Goal: Task Accomplishment & Management: Use online tool/utility

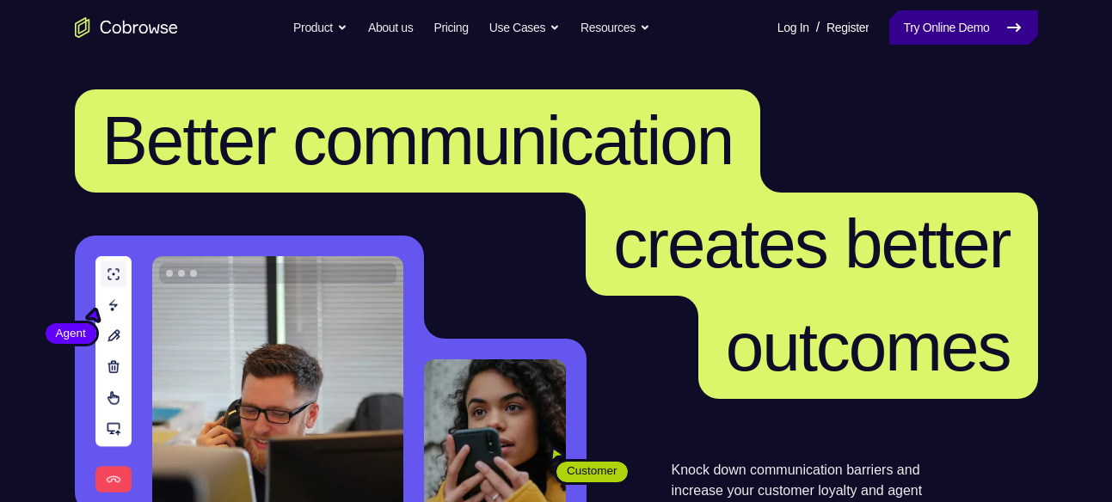
drag, startPoint x: 948, startPoint y: 7, endPoint x: 950, endPoint y: 23, distance: 16.4
click at [950, 23] on nav "Go back Powerful, Flexible and Trustworthy. Avoid all extra friction for both A…" at bounding box center [556, 27] width 1112 height 55
click at [950, 23] on link "Try Online Demo" at bounding box center [964, 27] width 148 height 34
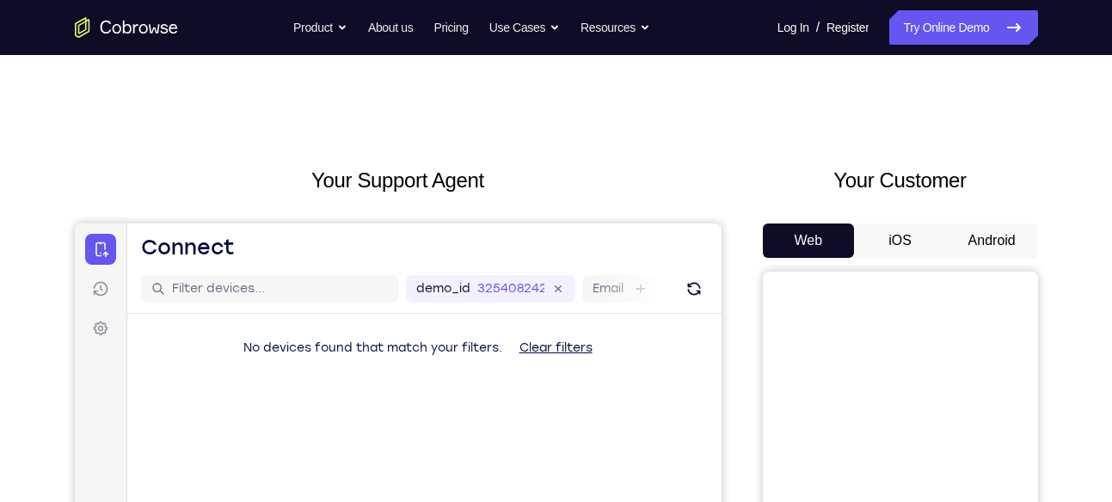
click at [964, 244] on button "Android" at bounding box center [992, 241] width 92 height 34
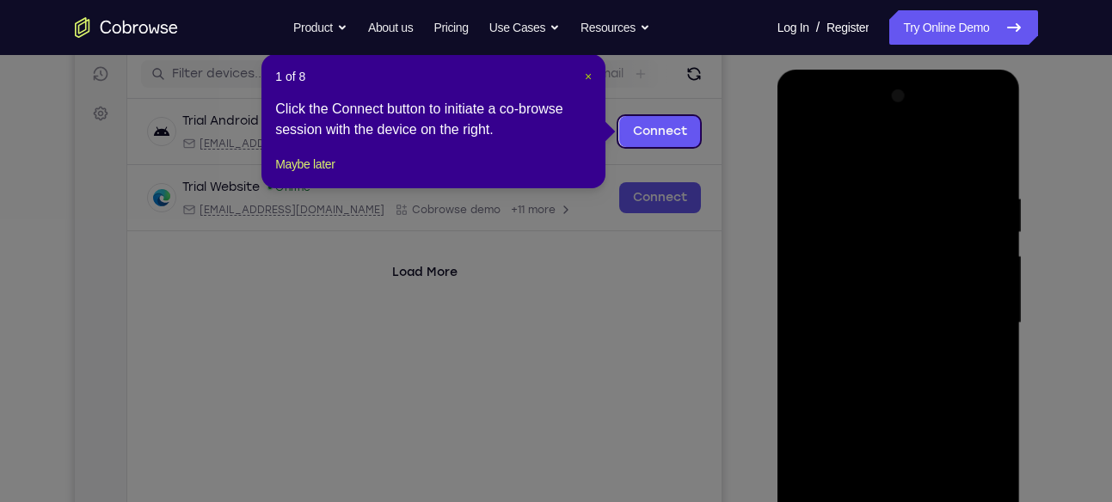
click at [590, 71] on span "×" at bounding box center [588, 77] width 7 height 14
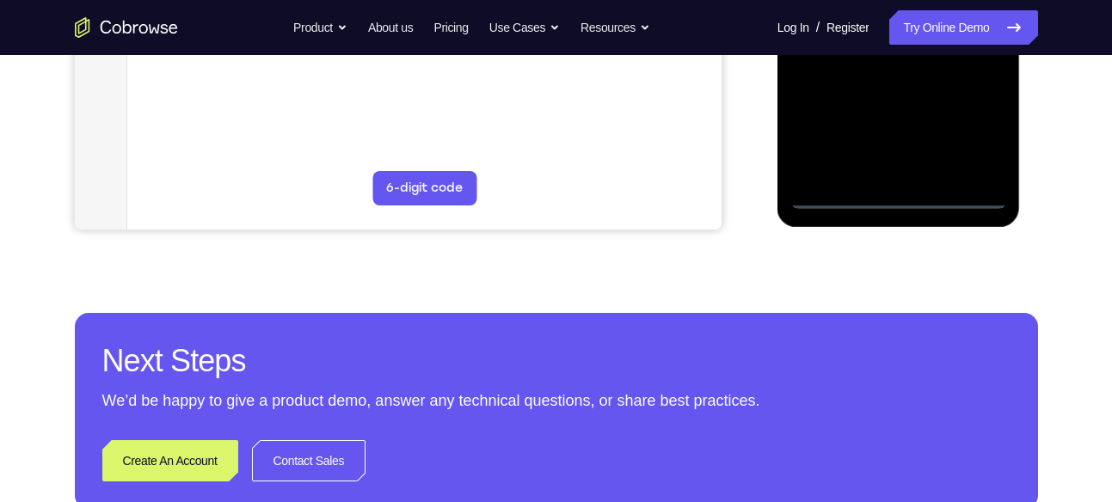
scroll to position [588, 0]
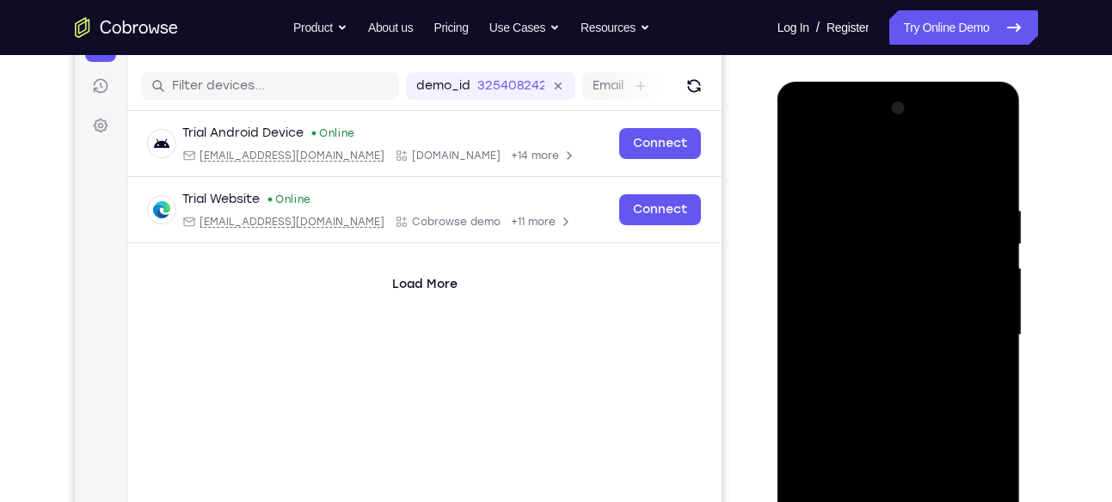
scroll to position [196, 0]
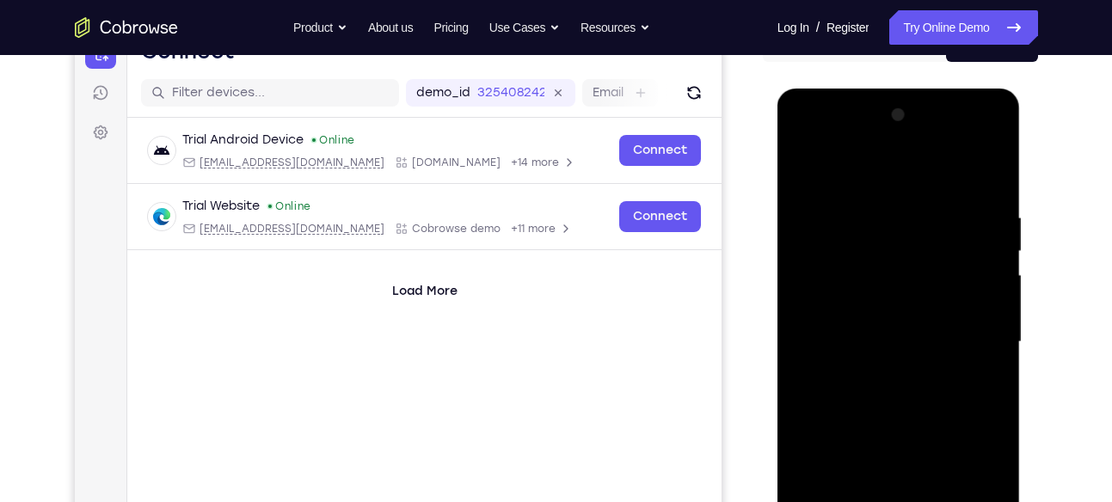
click at [803, 139] on div at bounding box center [899, 343] width 217 height 482
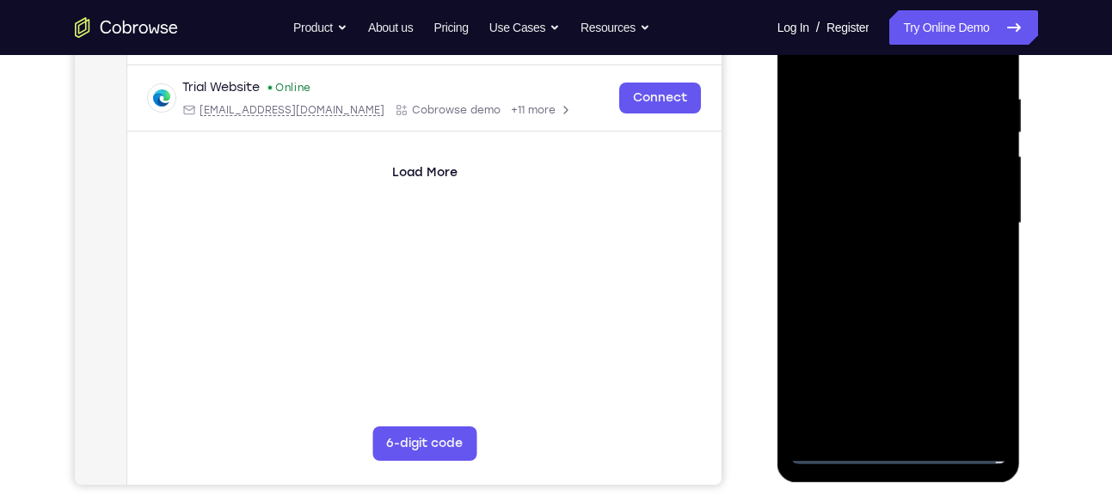
scroll to position [316, 0]
click at [971, 225] on div at bounding box center [899, 223] width 217 height 482
click at [877, 252] on div at bounding box center [899, 223] width 217 height 482
click at [852, 206] on div at bounding box center [899, 223] width 217 height 482
click at [879, 187] on div at bounding box center [899, 223] width 217 height 482
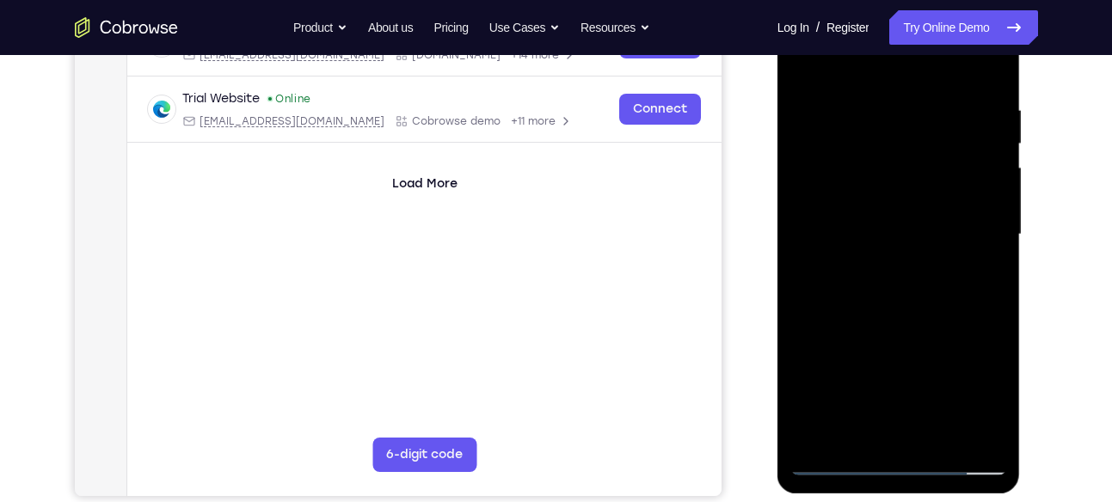
scroll to position [311, 0]
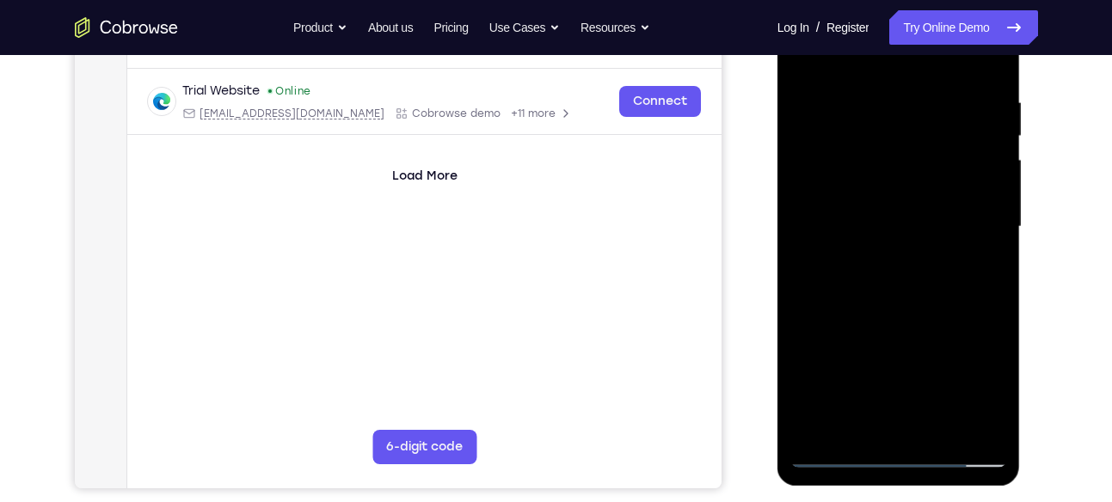
click at [928, 221] on div at bounding box center [899, 227] width 217 height 482
click at [896, 278] on div at bounding box center [899, 227] width 217 height 482
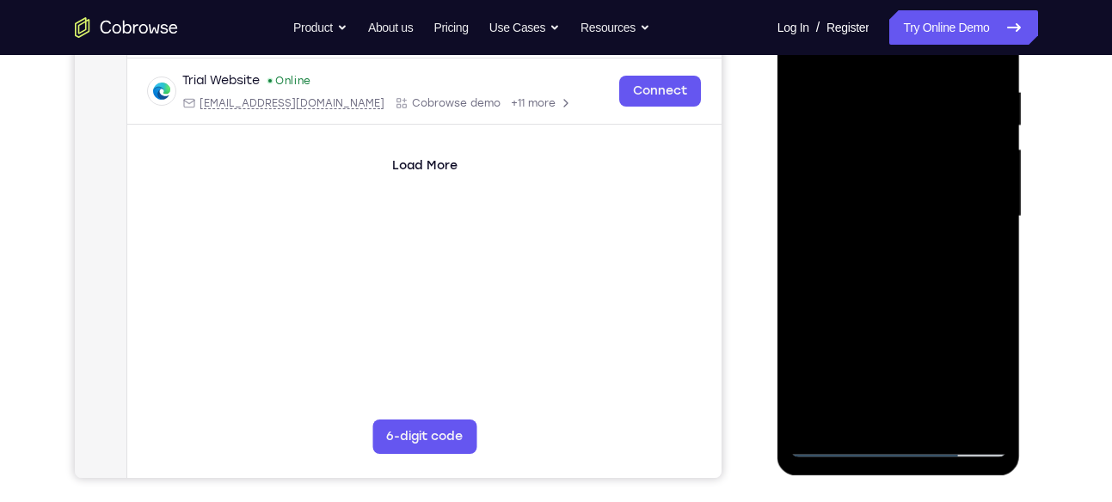
scroll to position [323, 0]
click at [990, 64] on div at bounding box center [899, 216] width 217 height 482
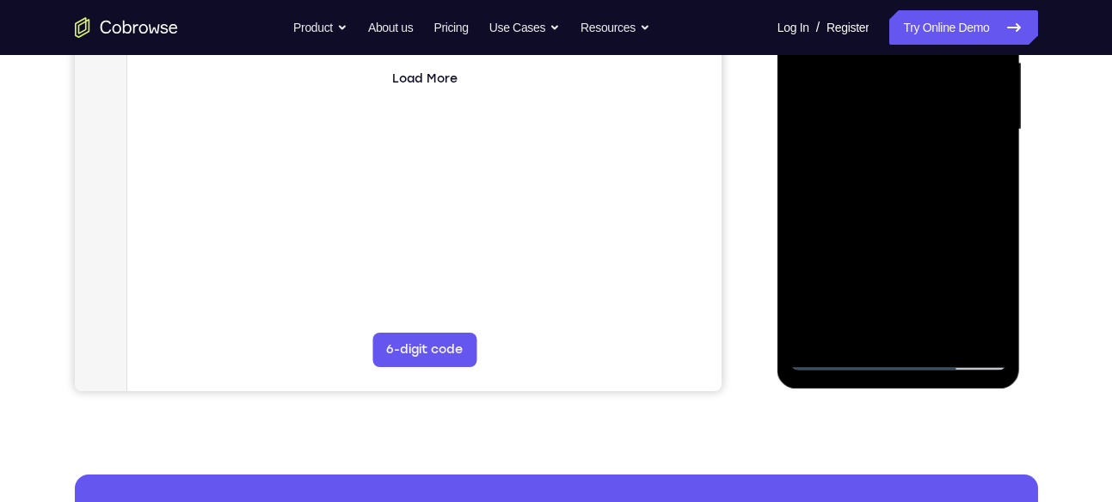
scroll to position [412, 0]
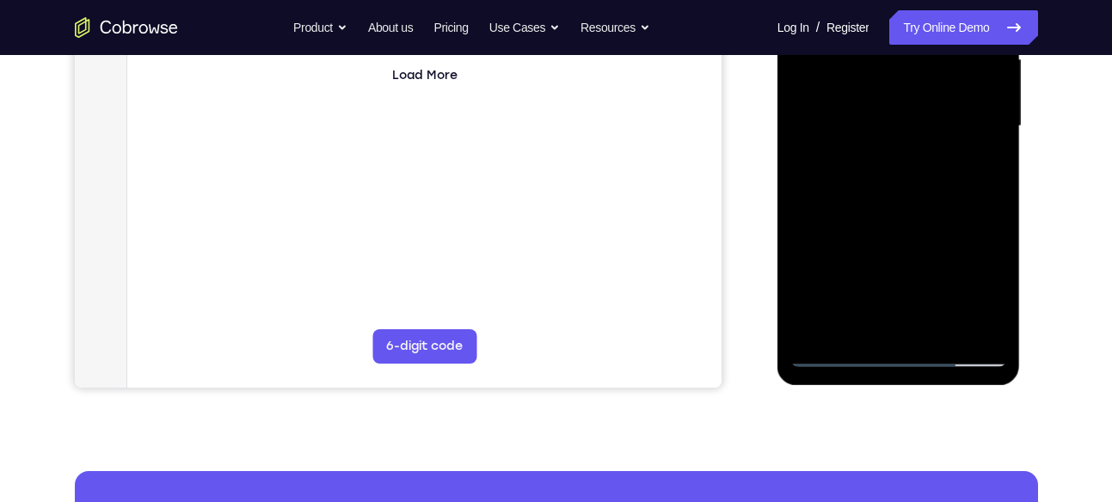
click at [940, 324] on div at bounding box center [899, 127] width 217 height 482
click at [909, 219] on div at bounding box center [899, 127] width 217 height 482
click at [865, 96] on div at bounding box center [899, 127] width 217 height 482
click at [873, 318] on div at bounding box center [899, 127] width 217 height 482
click at [985, 163] on div at bounding box center [899, 127] width 217 height 482
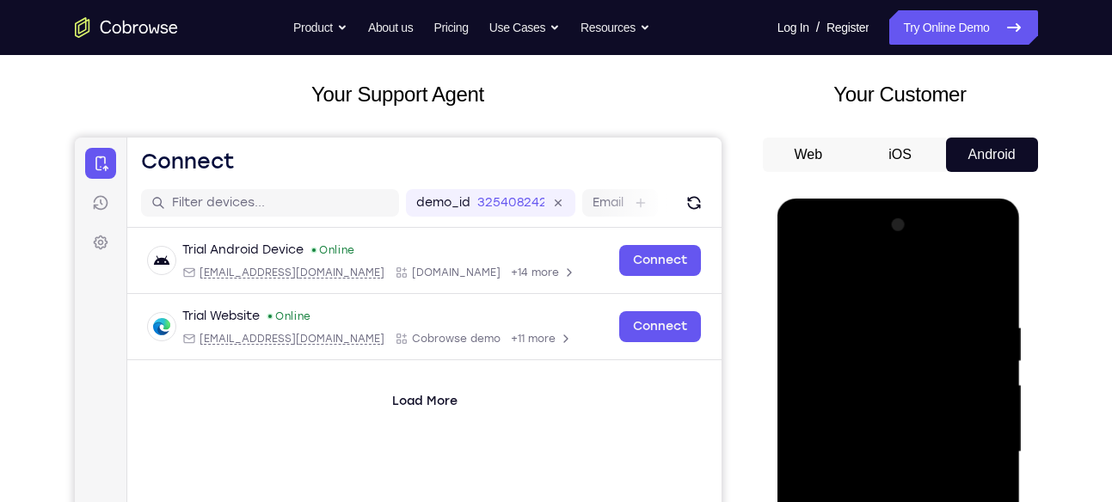
scroll to position [84, 0]
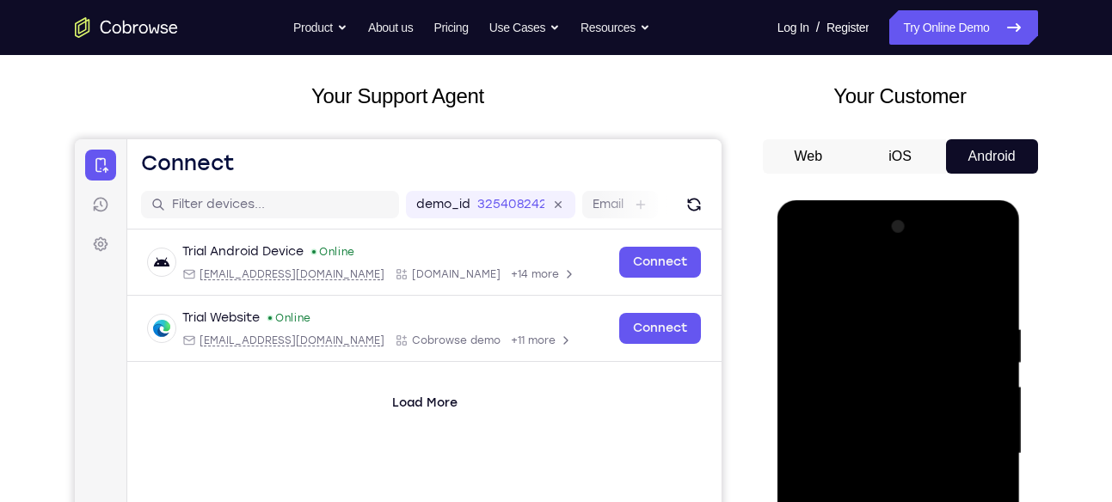
click at [798, 290] on div at bounding box center [899, 454] width 217 height 482
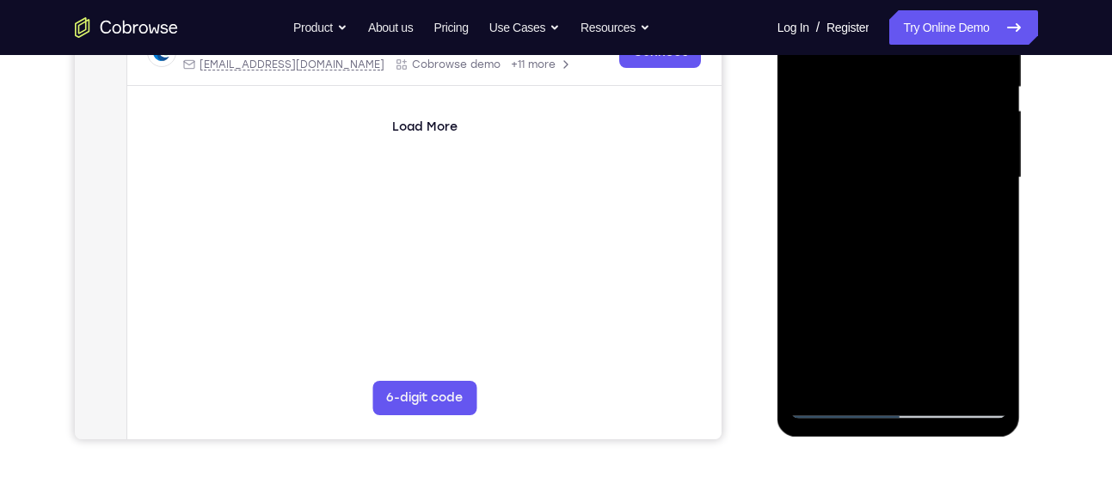
scroll to position [361, 0]
click at [833, 403] on div at bounding box center [899, 177] width 217 height 482
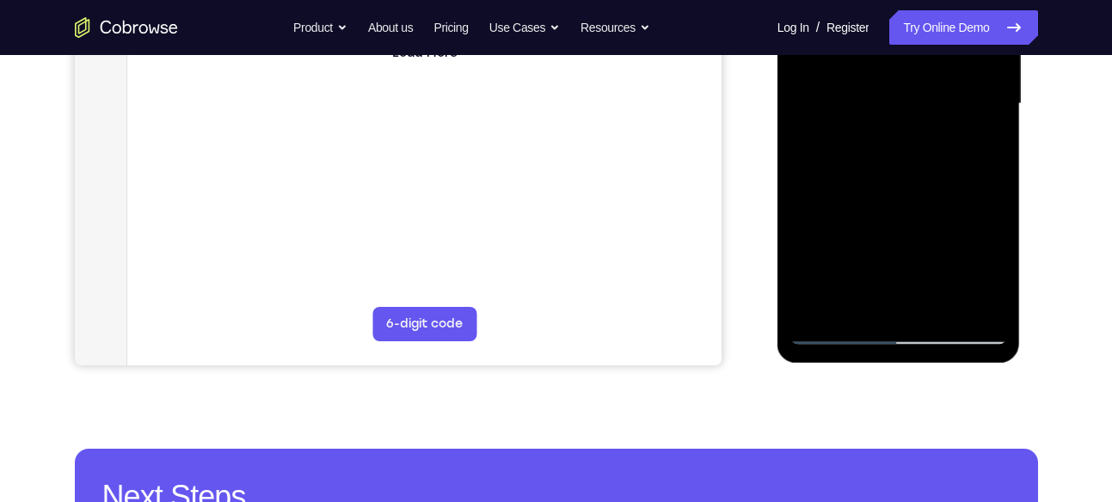
scroll to position [435, 0]
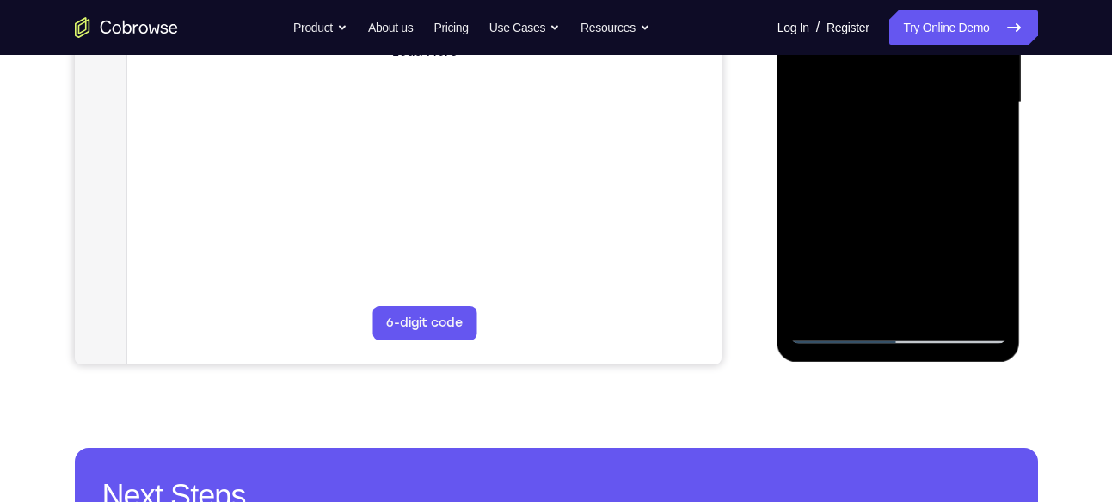
click at [830, 328] on div at bounding box center [899, 103] width 217 height 482
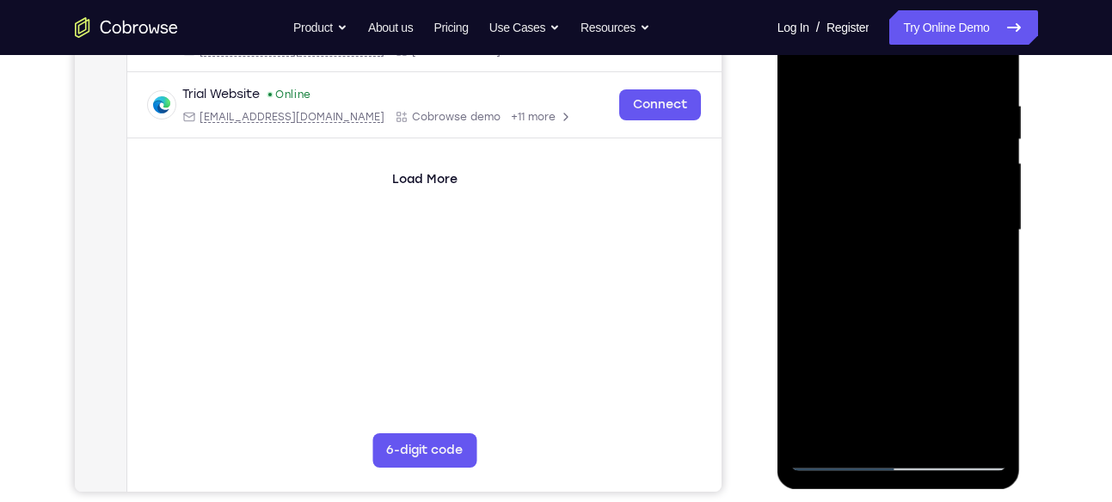
scroll to position [307, 0]
click at [869, 102] on div at bounding box center [899, 232] width 217 height 482
click at [990, 65] on div at bounding box center [899, 232] width 217 height 482
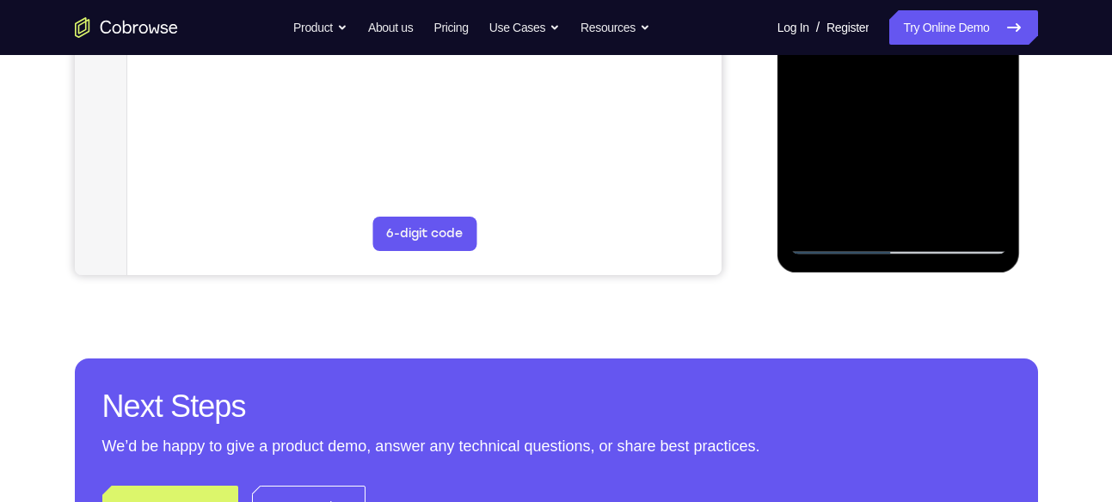
scroll to position [541, 0]
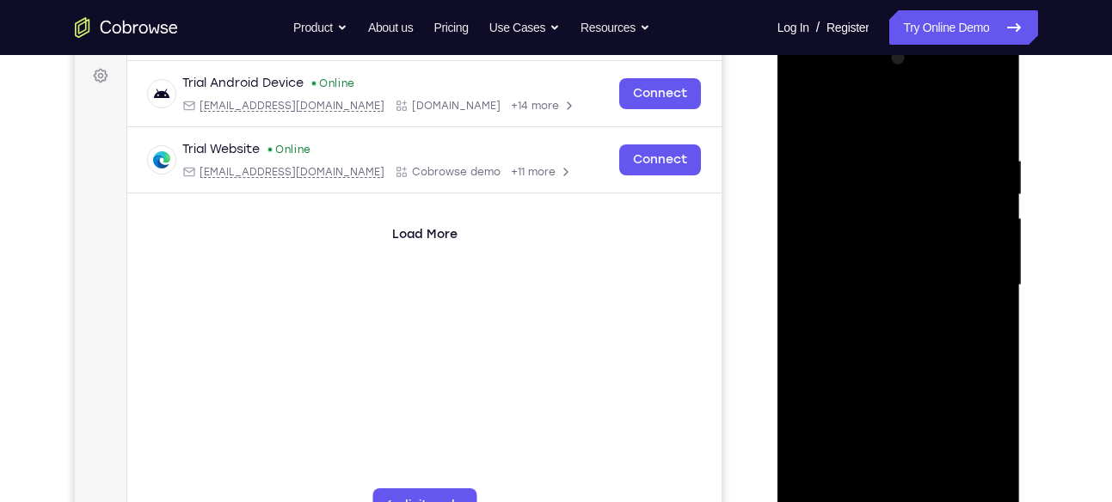
scroll to position [250, 0]
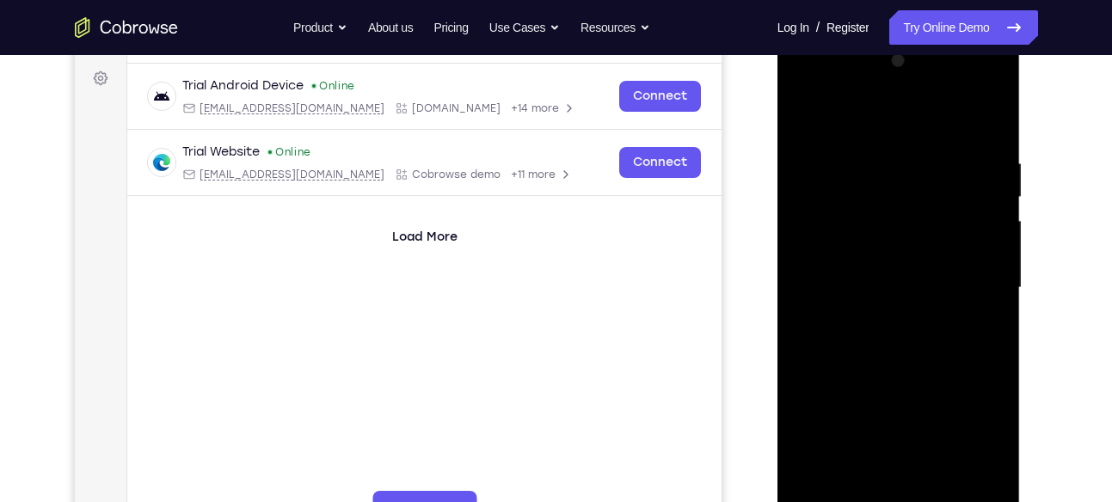
click at [866, 116] on div at bounding box center [899, 288] width 217 height 482
click at [856, 139] on div at bounding box center [899, 288] width 217 height 482
drag, startPoint x: 926, startPoint y: 223, endPoint x: 924, endPoint y: 135, distance: 87.8
click at [924, 135] on div at bounding box center [899, 288] width 217 height 482
drag, startPoint x: 915, startPoint y: 350, endPoint x: 940, endPoint y: 221, distance: 131.6
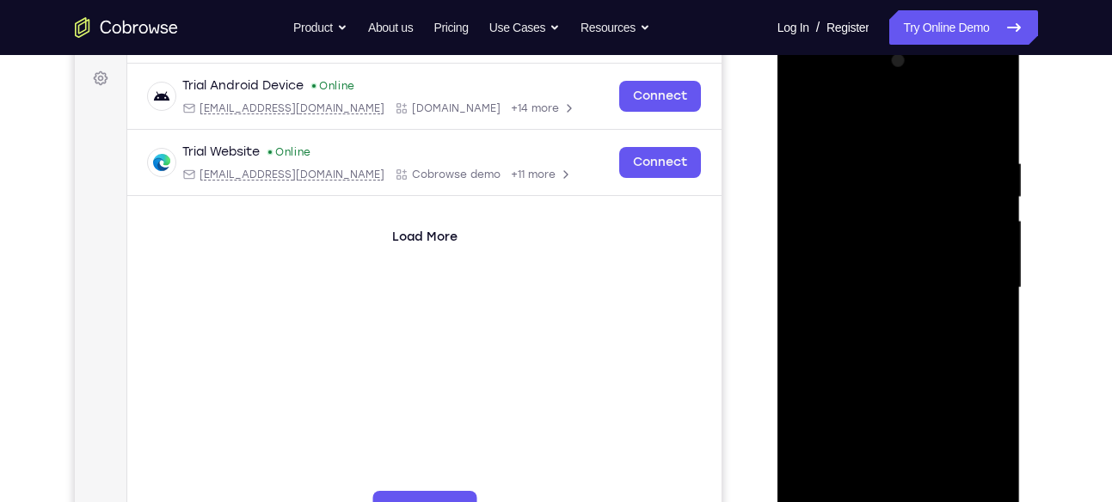
click at [940, 221] on div at bounding box center [899, 288] width 217 height 482
drag, startPoint x: 887, startPoint y: 196, endPoint x: 903, endPoint y: 390, distance: 194.3
click at [903, 390] on div at bounding box center [899, 288] width 217 height 482
click at [935, 155] on div at bounding box center [899, 288] width 217 height 482
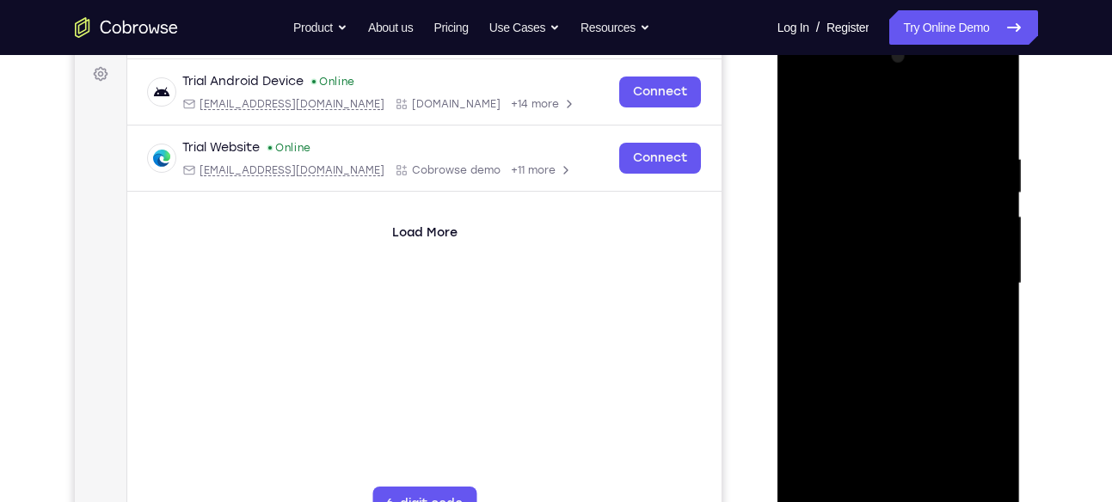
scroll to position [249, 0]
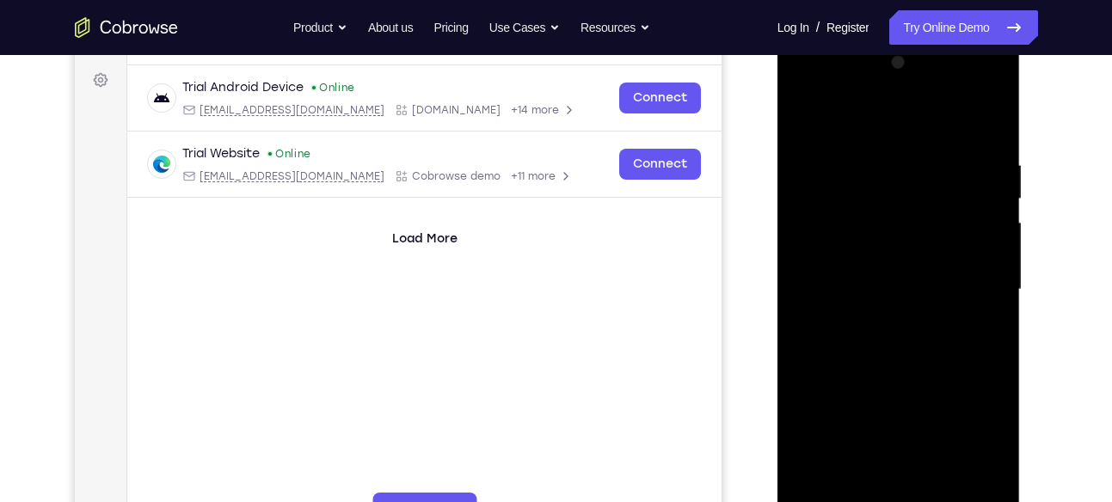
click at [927, 153] on div at bounding box center [899, 290] width 217 height 482
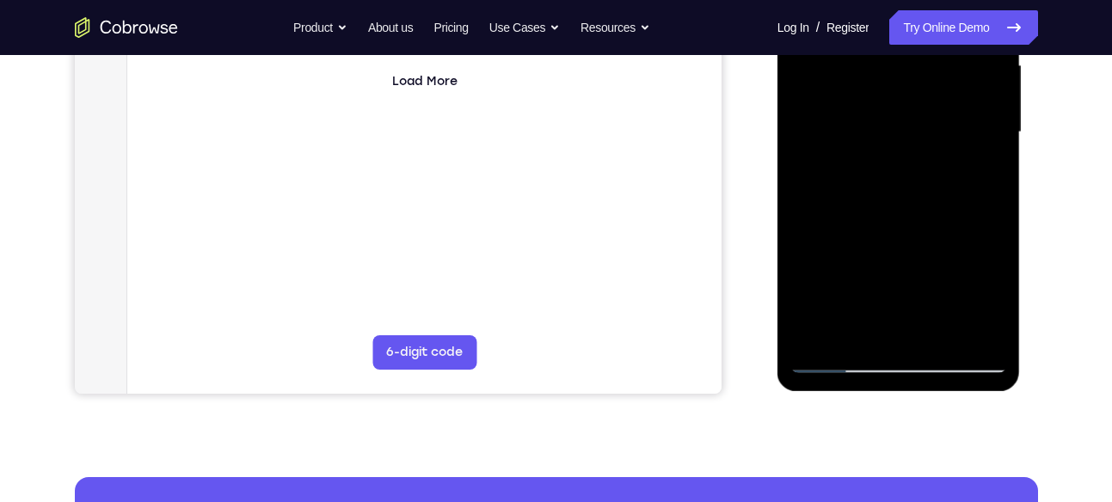
scroll to position [411, 0]
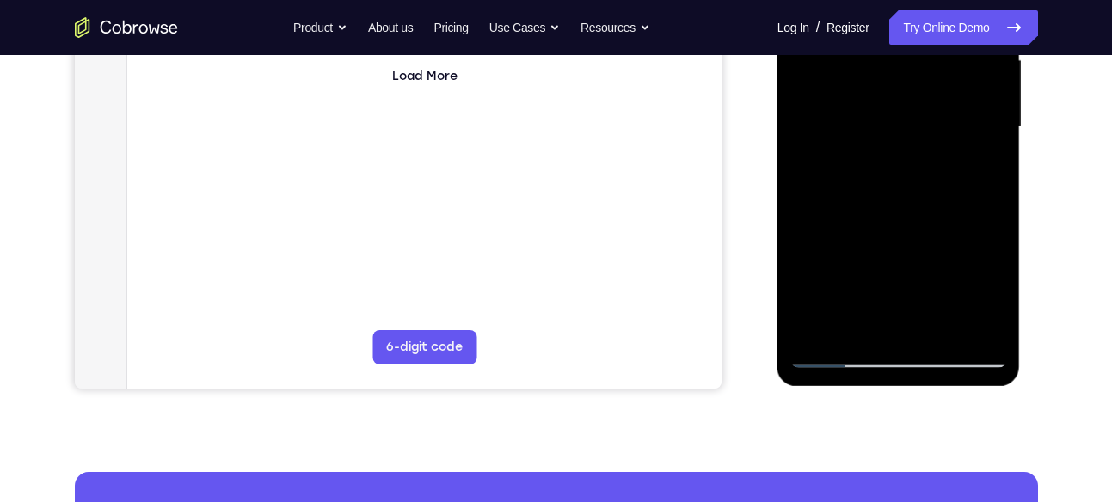
click at [938, 330] on div at bounding box center [899, 127] width 217 height 482
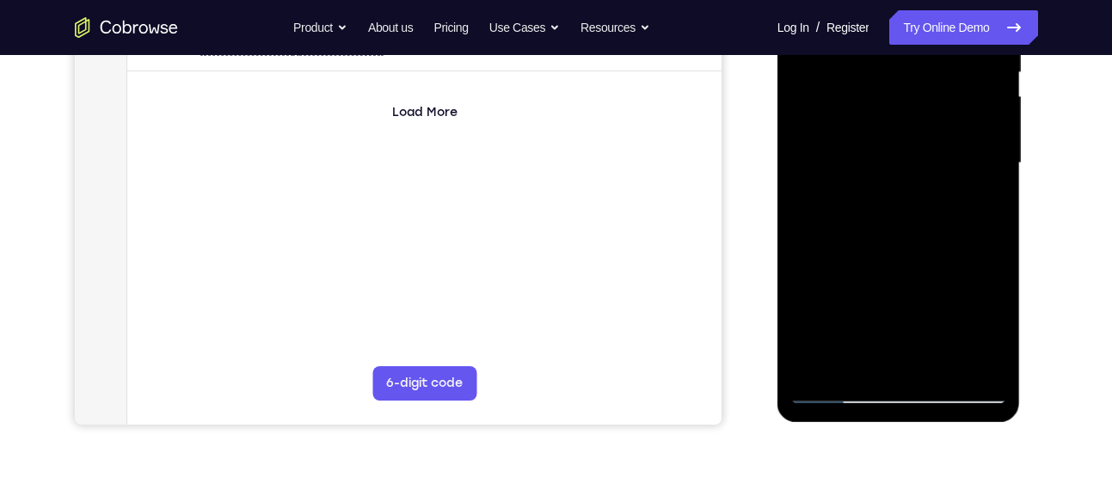
scroll to position [366, 0]
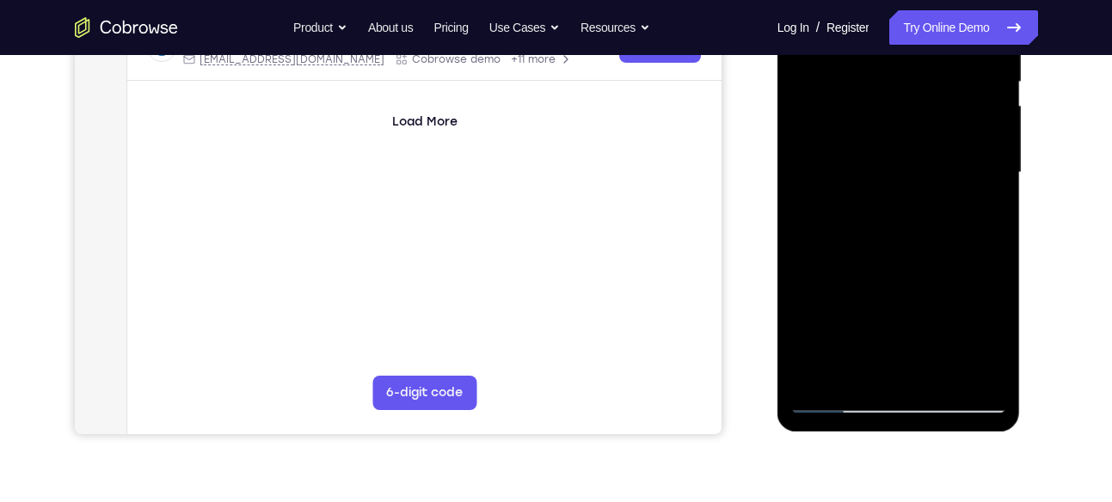
click at [901, 139] on div at bounding box center [899, 173] width 217 height 482
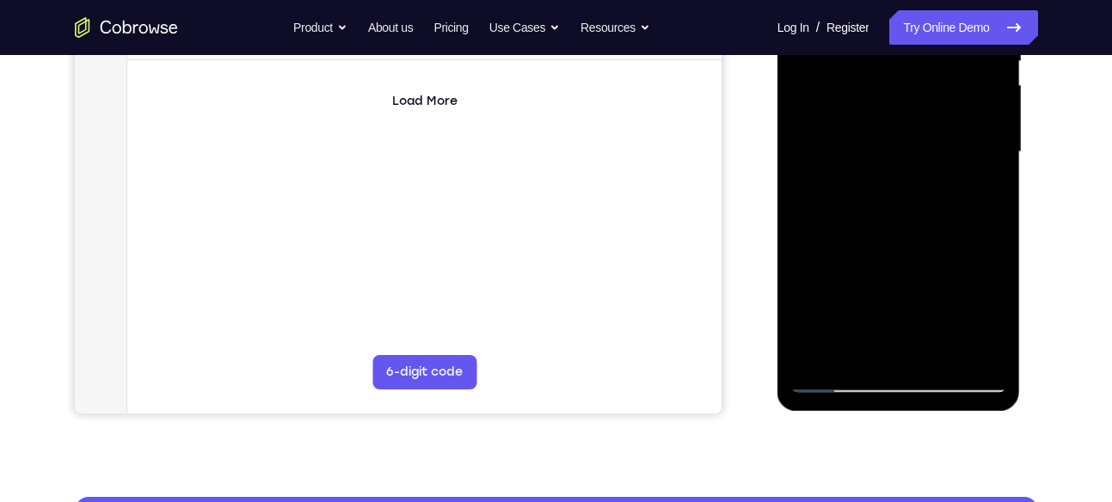
scroll to position [390, 0]
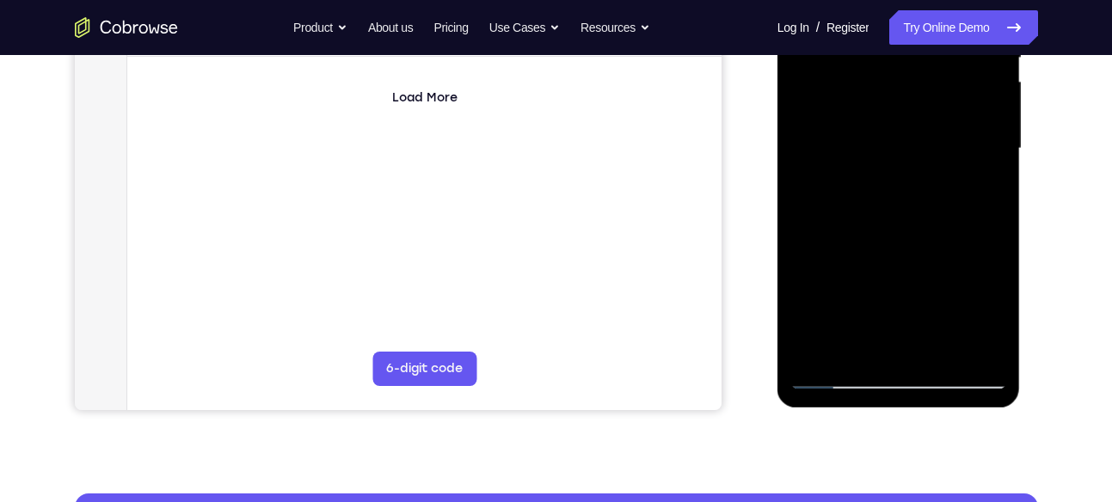
drag, startPoint x: 970, startPoint y: 267, endPoint x: 972, endPoint y: 159, distance: 107.6
click at [972, 159] on div at bounding box center [899, 149] width 217 height 482
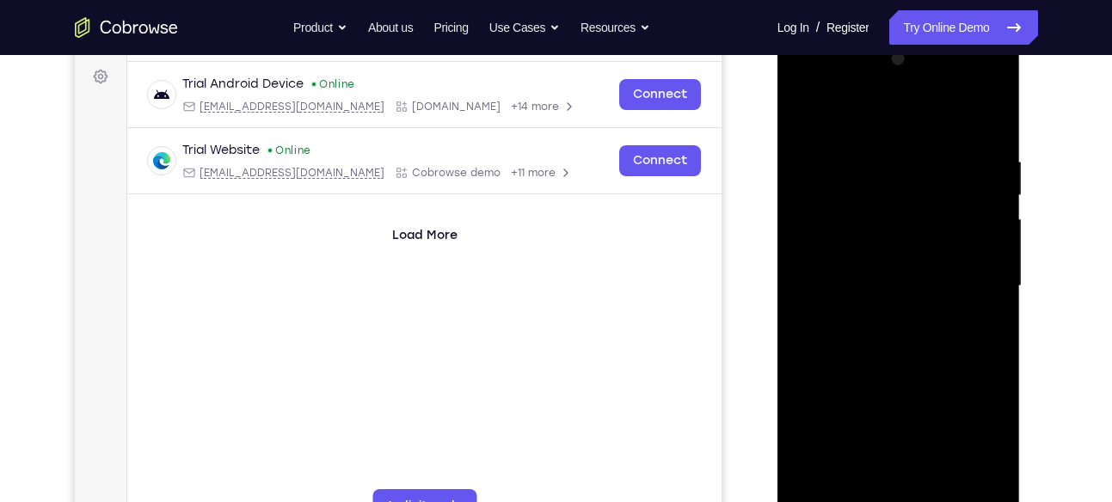
scroll to position [249, 0]
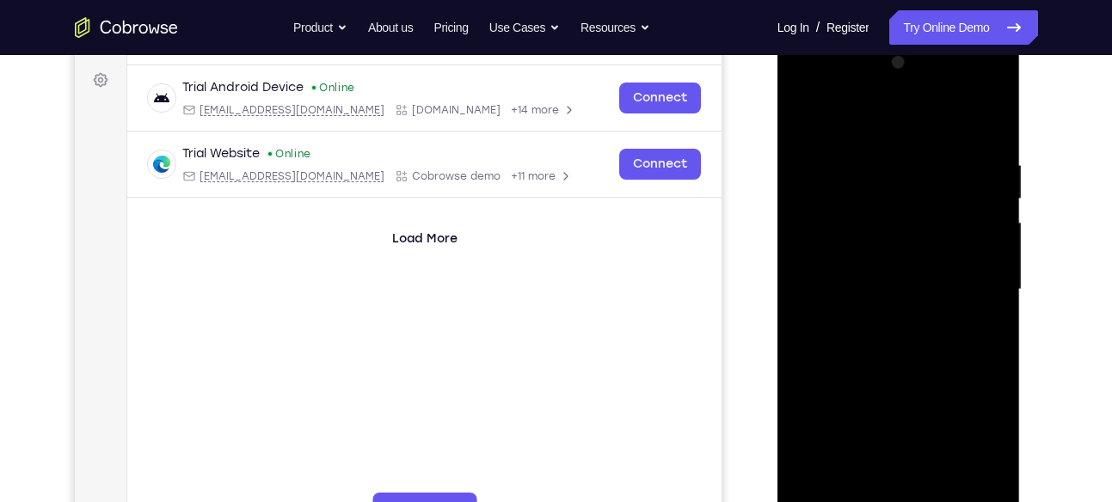
click at [807, 116] on div at bounding box center [899, 290] width 217 height 482
drag, startPoint x: 866, startPoint y: 212, endPoint x: 872, endPoint y: 422, distance: 210.0
click at [872, 422] on div at bounding box center [899, 290] width 217 height 482
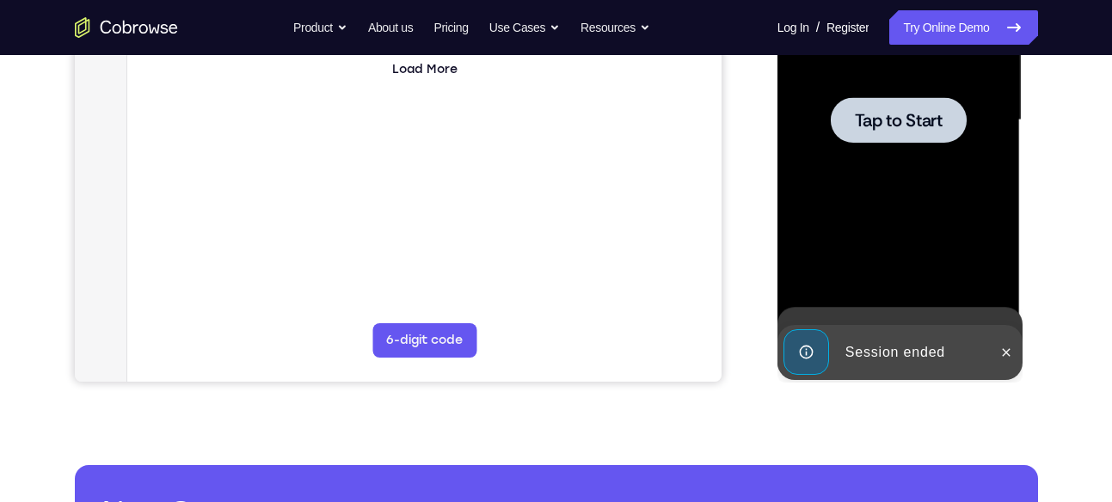
scroll to position [419, 0]
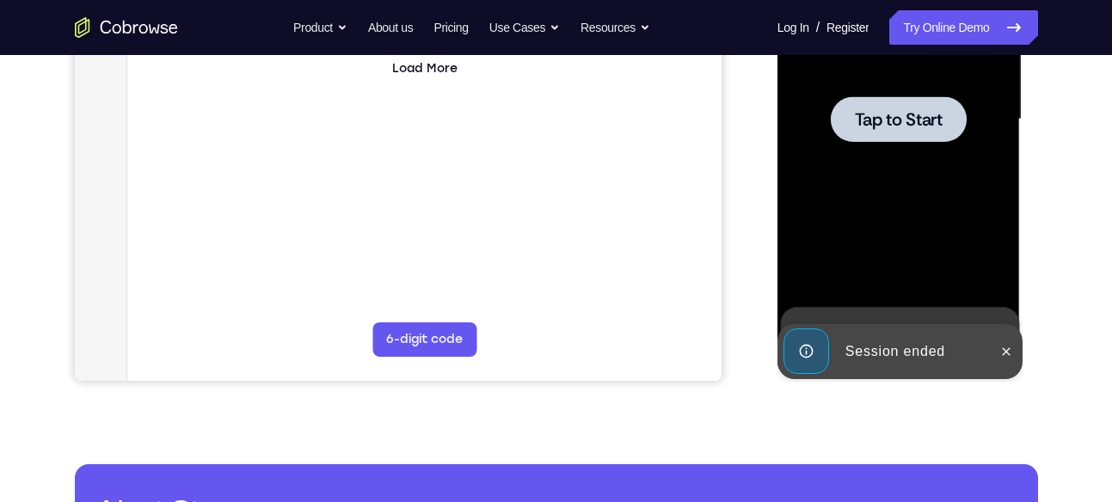
click at [929, 135] on div at bounding box center [899, 119] width 136 height 46
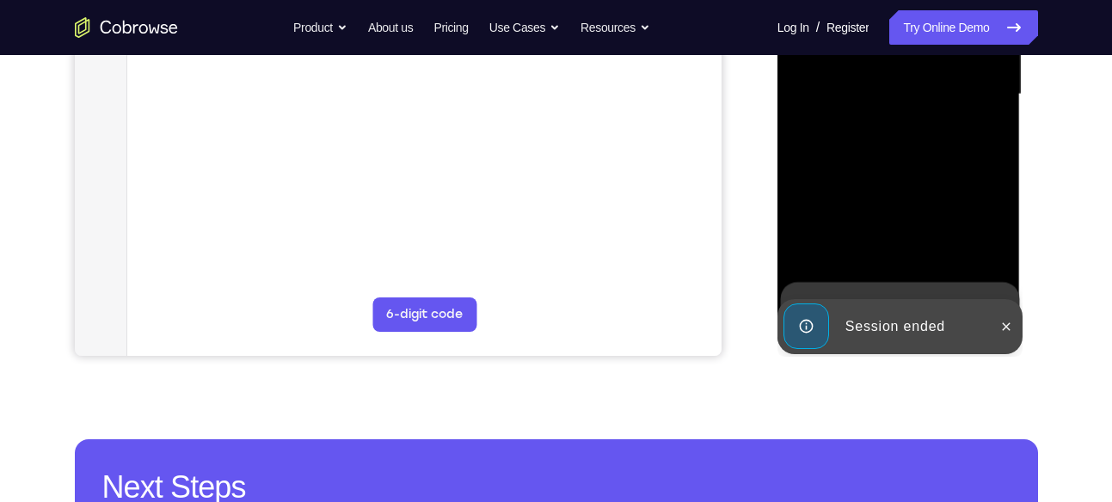
scroll to position [459, 0]
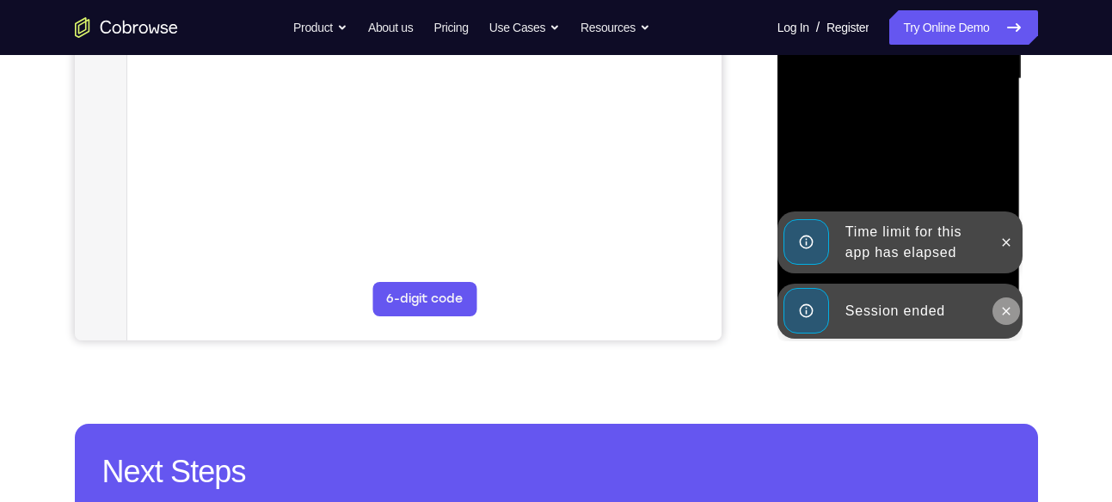
click at [1005, 308] on icon at bounding box center [1007, 312] width 14 height 14
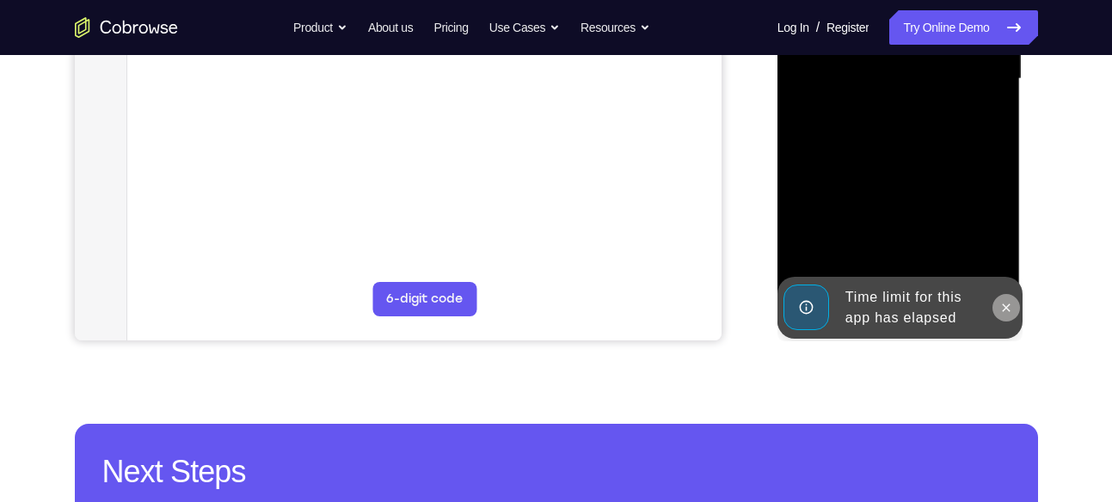
click at [1003, 277] on div "Time limit for this app has elapsed" at bounding box center [900, 308] width 245 height 62
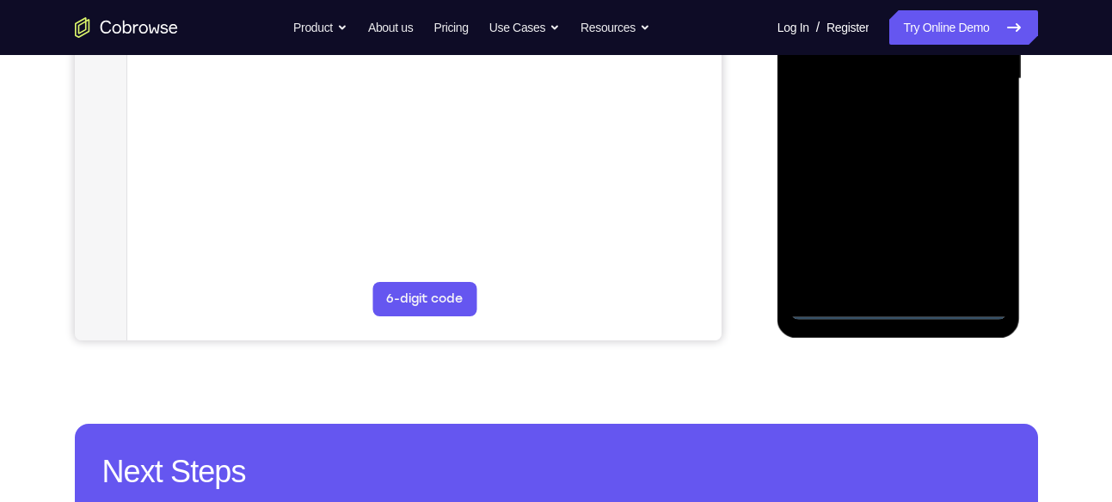
click at [903, 308] on div at bounding box center [899, 79] width 217 height 482
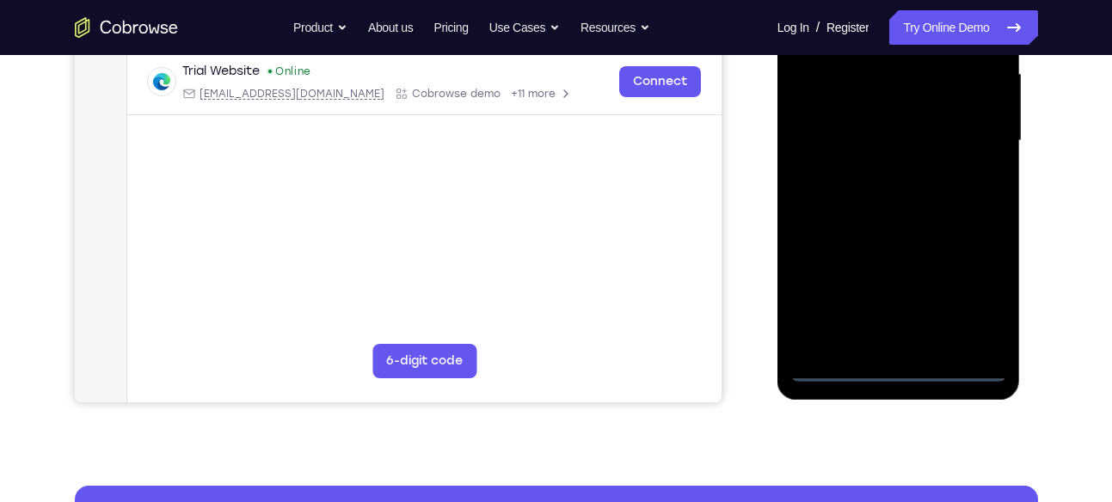
scroll to position [395, 0]
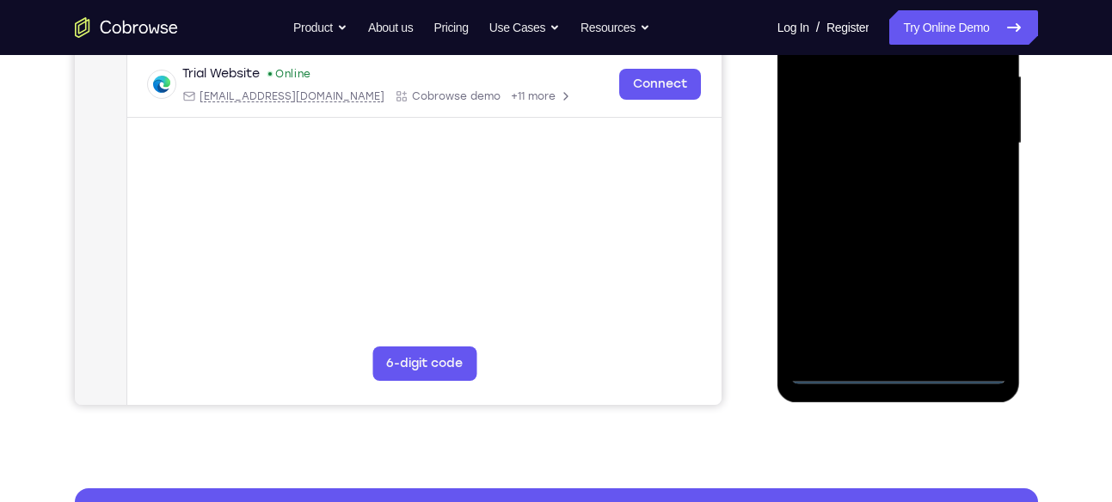
click at [983, 305] on div at bounding box center [899, 144] width 217 height 482
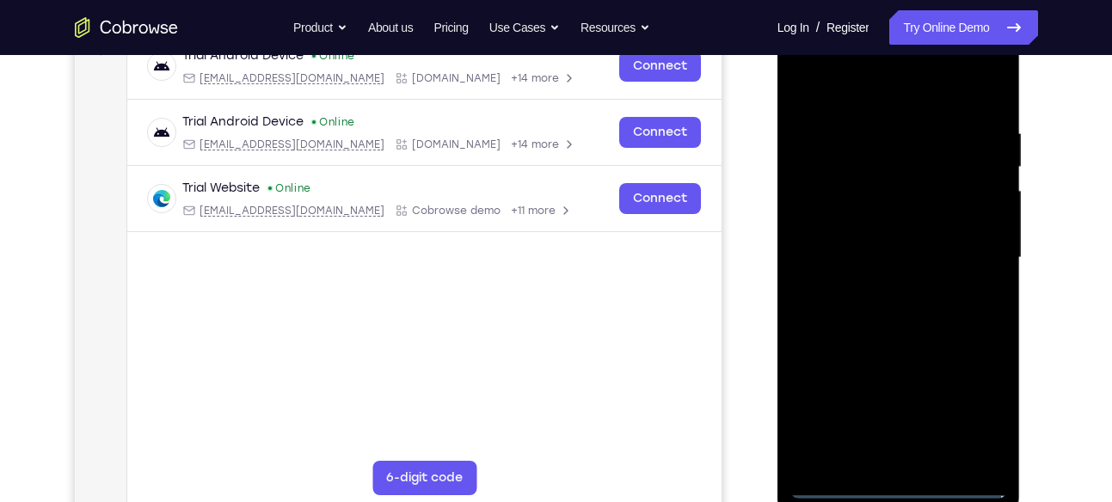
scroll to position [280, 0]
click at [810, 64] on div at bounding box center [899, 259] width 217 height 482
click at [836, 219] on div at bounding box center [899, 259] width 217 height 482
click at [884, 257] on div at bounding box center [899, 259] width 217 height 482
click at [859, 248] on div at bounding box center [899, 259] width 217 height 482
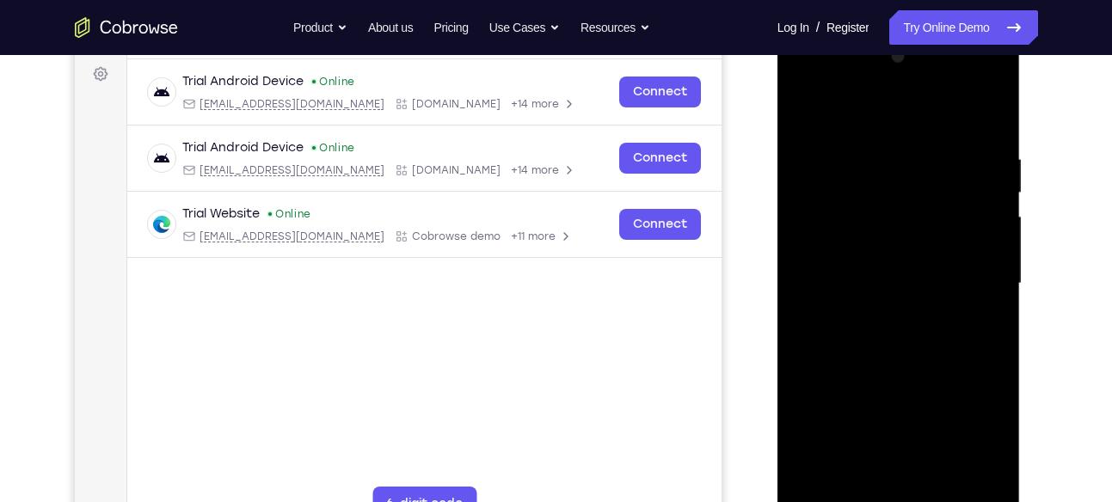
scroll to position [256, 0]
click at [884, 310] on div at bounding box center [899, 283] width 217 height 482
click at [950, 111] on div at bounding box center [899, 283] width 217 height 482
click at [926, 151] on div at bounding box center [899, 283] width 217 height 482
click at [865, 287] on div at bounding box center [899, 283] width 217 height 482
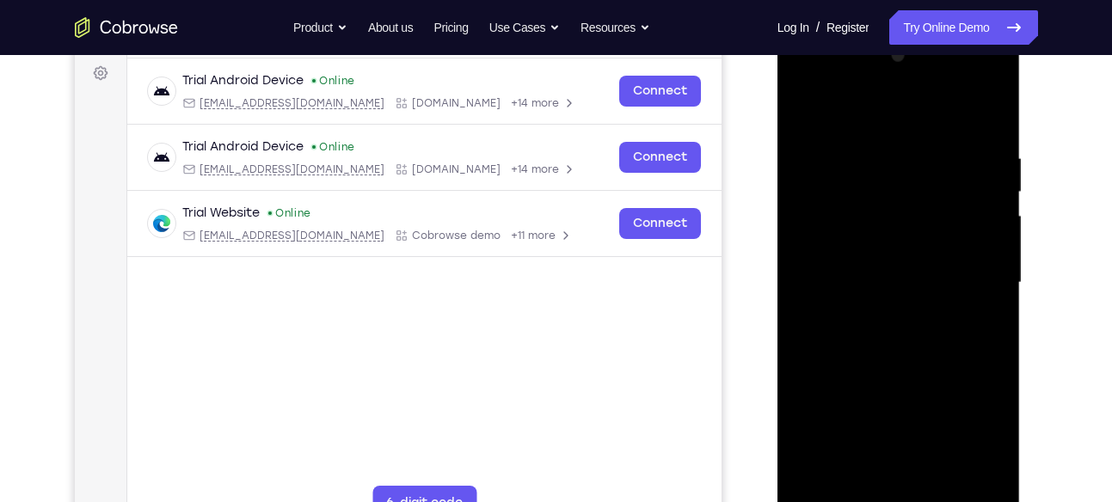
drag, startPoint x: 896, startPoint y: 328, endPoint x: 898, endPoint y: 214, distance: 113.6
click at [898, 214] on div at bounding box center [899, 283] width 217 height 482
click at [903, 314] on div at bounding box center [899, 283] width 217 height 482
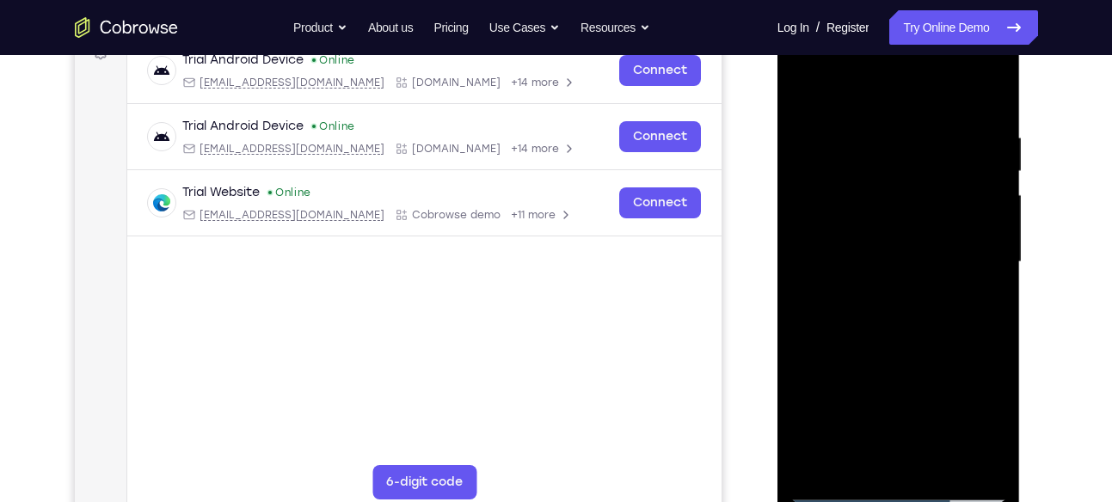
scroll to position [284, 0]
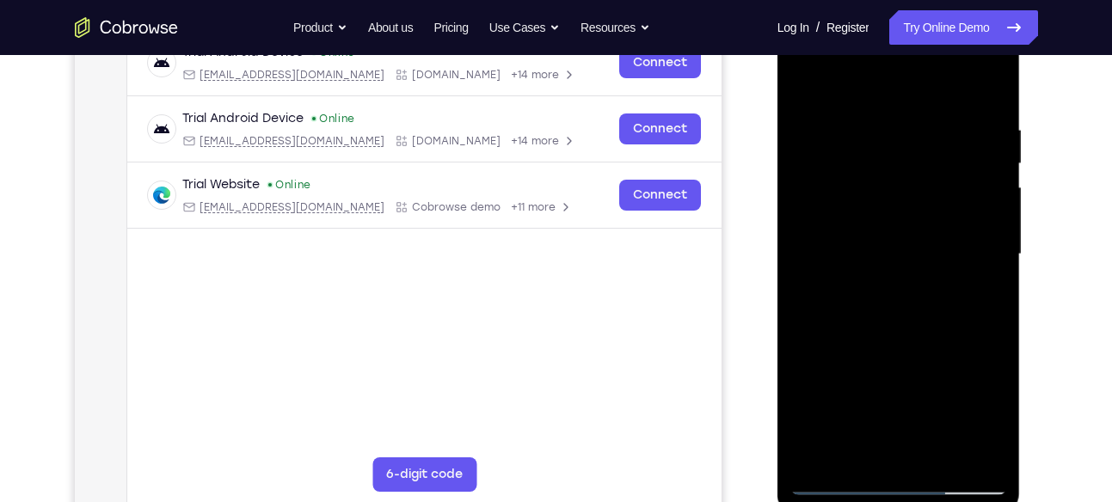
click at [849, 108] on div at bounding box center [899, 255] width 217 height 482
click at [820, 200] on div at bounding box center [899, 255] width 217 height 482
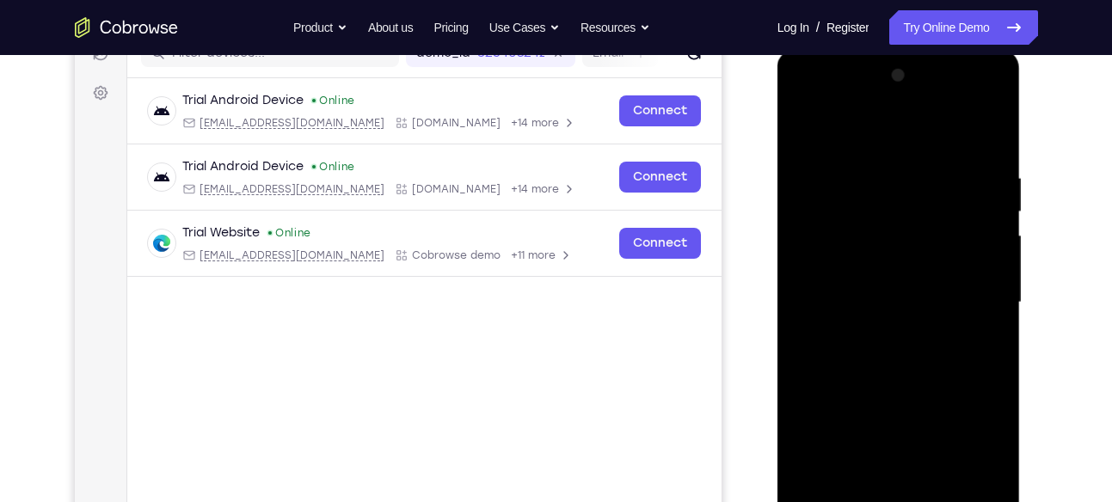
scroll to position [224, 0]
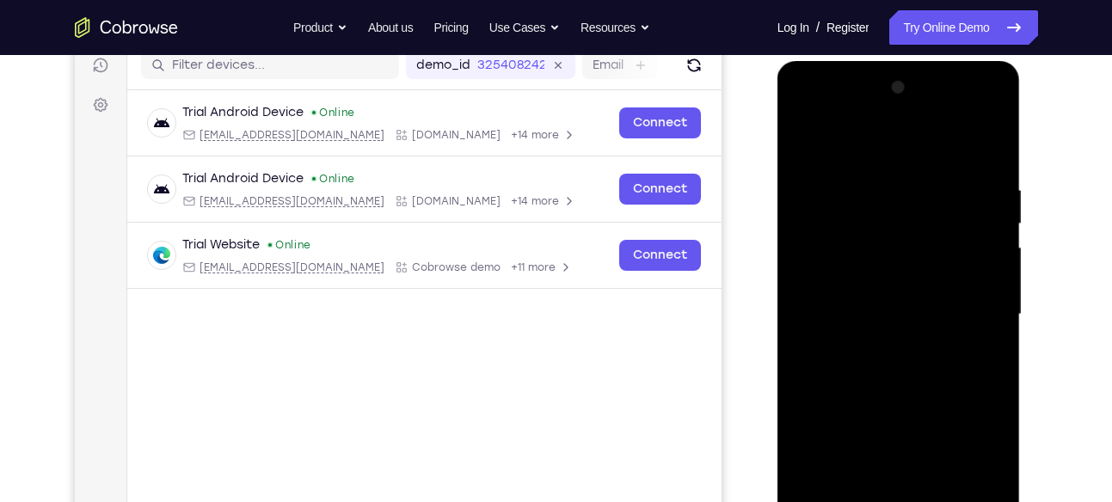
click at [871, 308] on div at bounding box center [899, 315] width 217 height 482
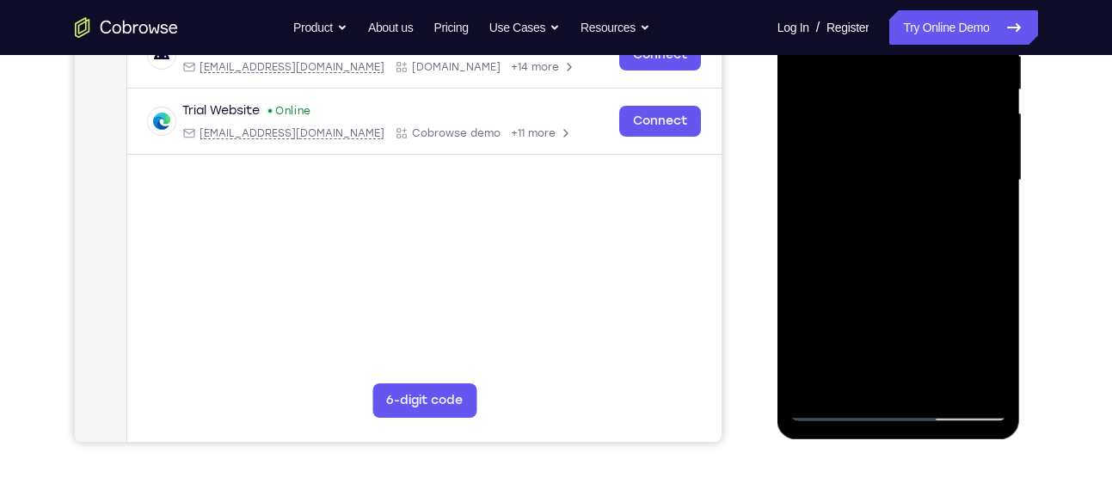
scroll to position [359, 0]
click at [869, 342] on div at bounding box center [899, 180] width 217 height 482
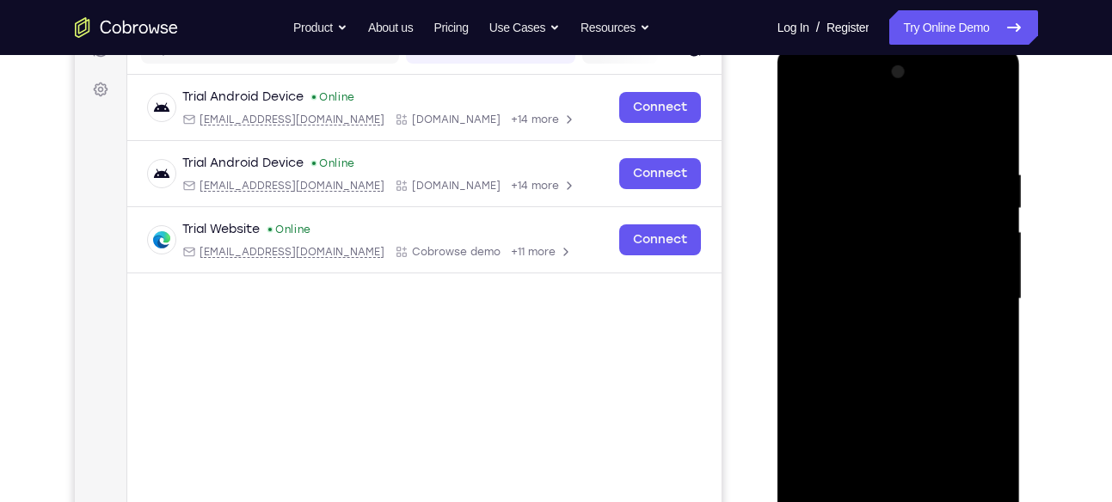
scroll to position [235, 0]
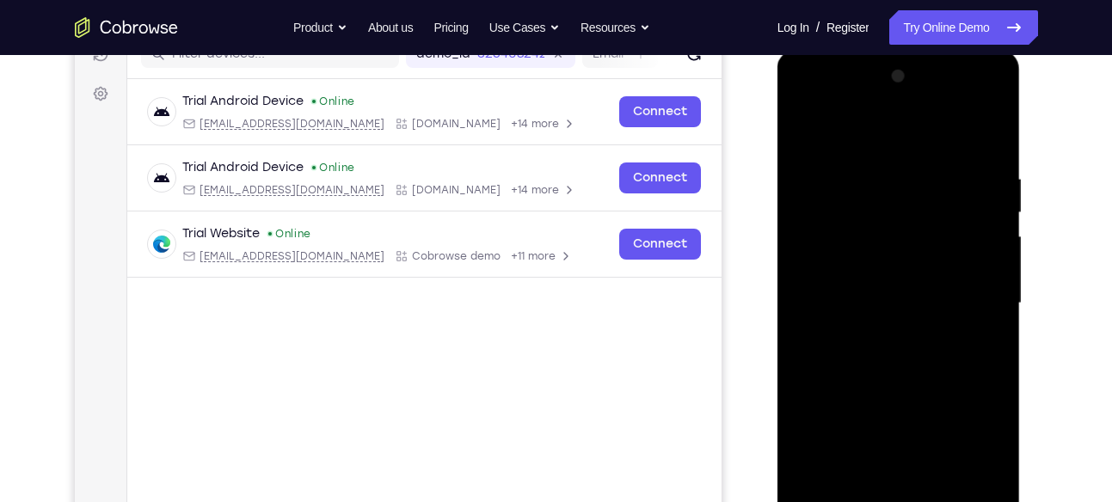
click at [826, 187] on div at bounding box center [899, 304] width 217 height 482
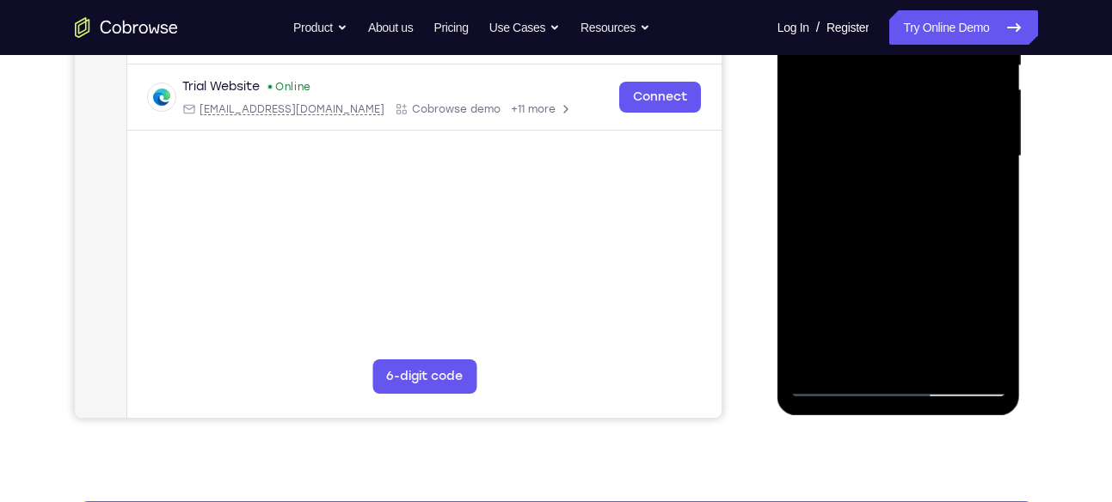
scroll to position [383, 0]
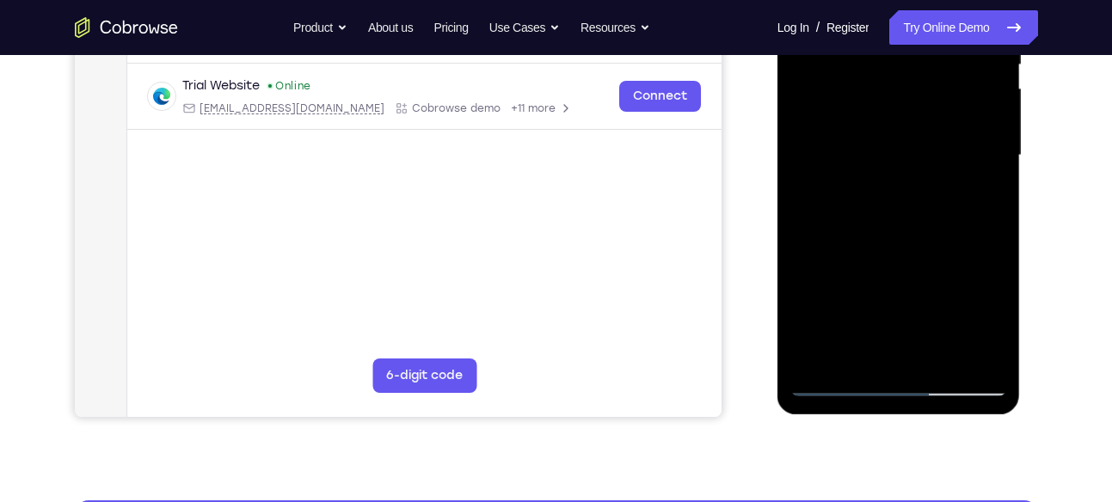
click at [903, 234] on div at bounding box center [899, 156] width 217 height 482
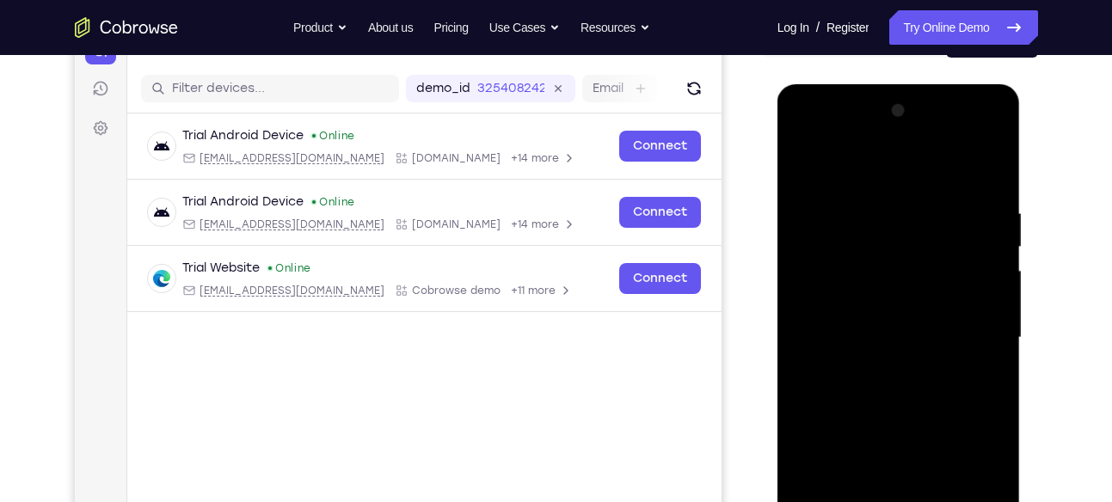
scroll to position [188, 0]
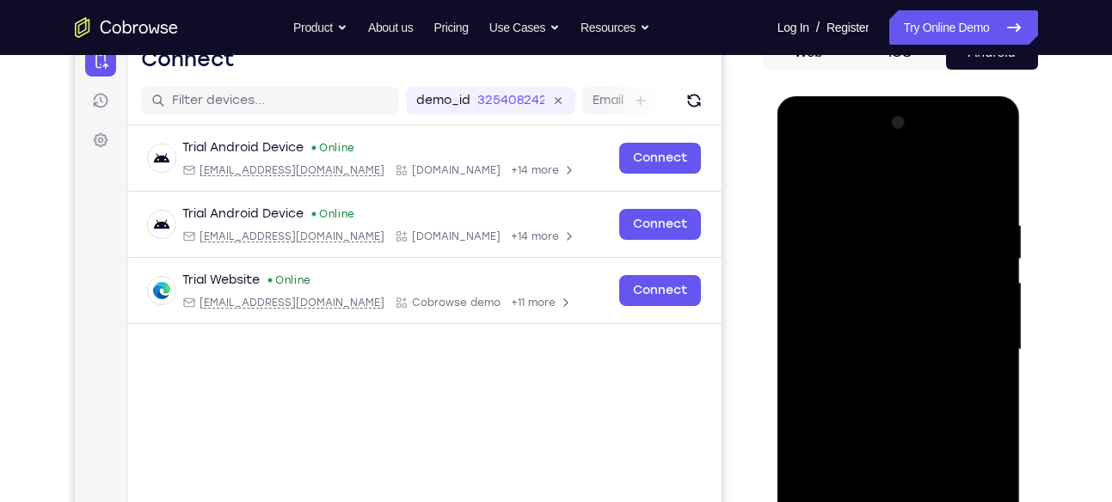
click at [806, 182] on div at bounding box center [899, 350] width 217 height 482
click at [822, 294] on div at bounding box center [899, 350] width 217 height 482
drag, startPoint x: 904, startPoint y: 255, endPoint x: 918, endPoint y: 373, distance: 118.7
click at [918, 373] on div at bounding box center [899, 350] width 217 height 482
click at [835, 271] on div at bounding box center [899, 350] width 217 height 482
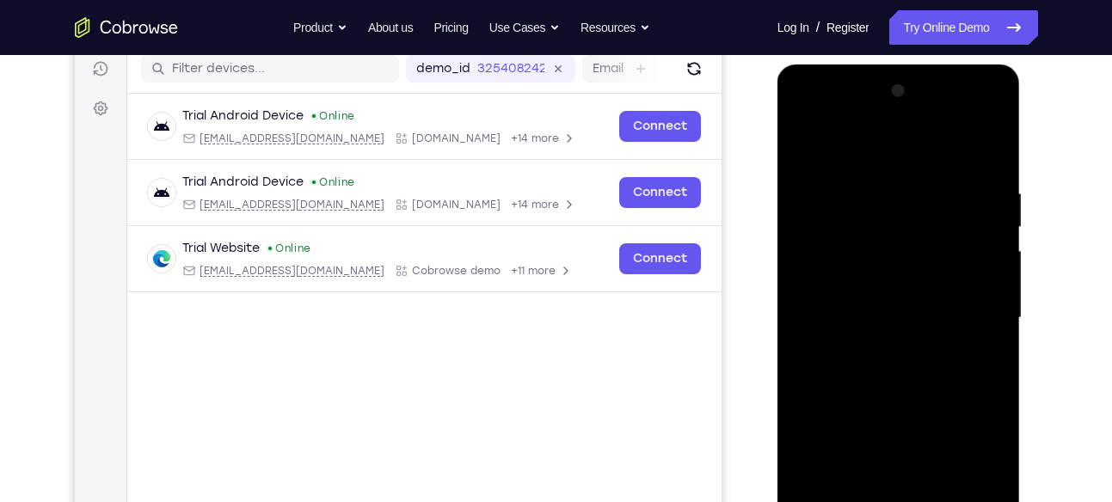
scroll to position [215, 0]
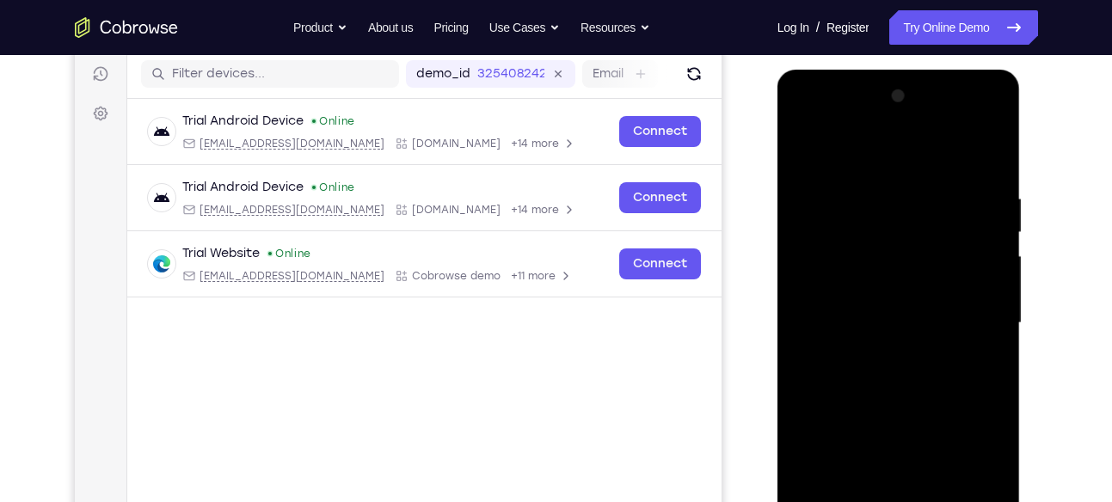
drag, startPoint x: 804, startPoint y: 160, endPoint x: 800, endPoint y: 150, distance: 10.9
click at [800, 150] on div at bounding box center [899, 324] width 217 height 482
drag, startPoint x: 924, startPoint y: 292, endPoint x: 896, endPoint y: 91, distance: 202.3
click at [896, 91] on div at bounding box center [899, 324] width 217 height 482
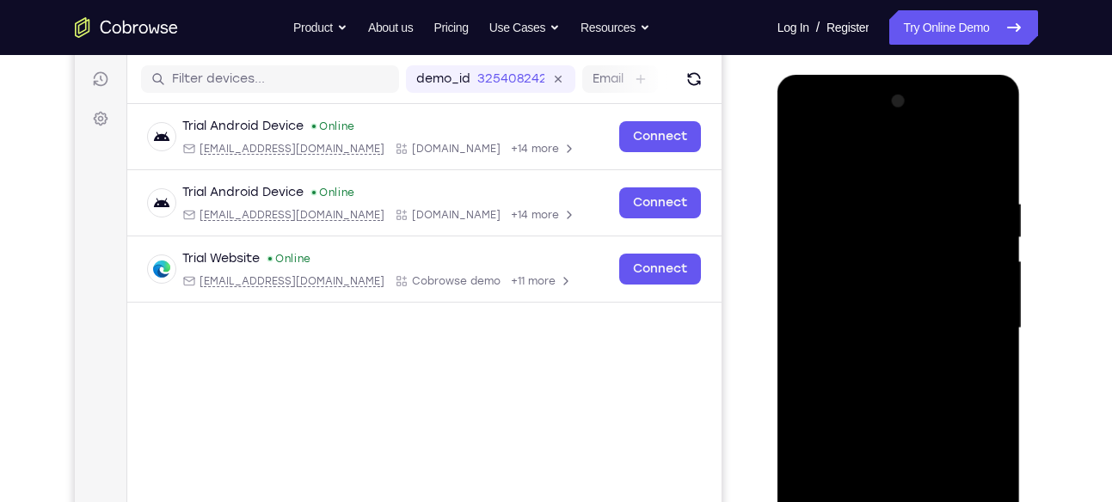
scroll to position [208, 0]
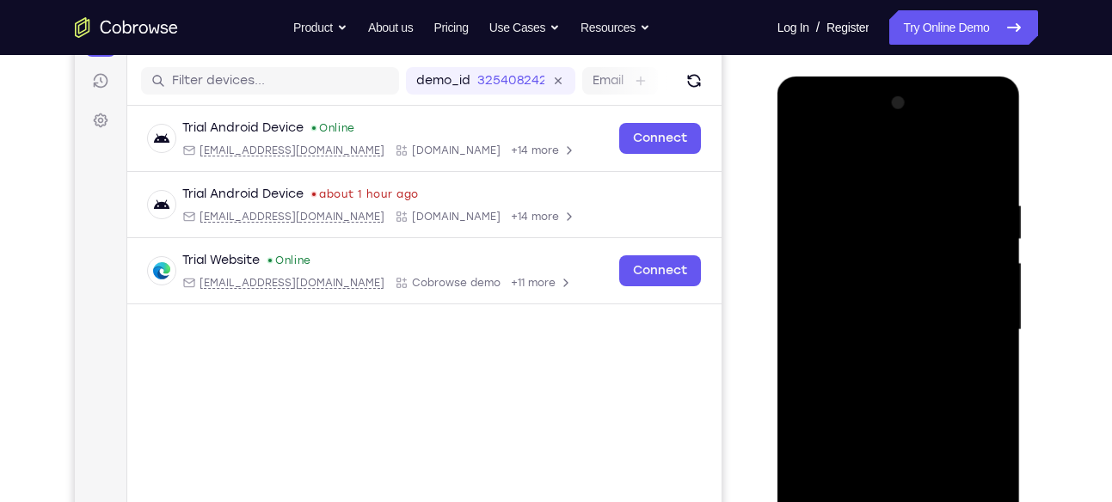
click at [803, 156] on div at bounding box center [899, 330] width 217 height 482
click at [953, 156] on div at bounding box center [899, 330] width 217 height 482
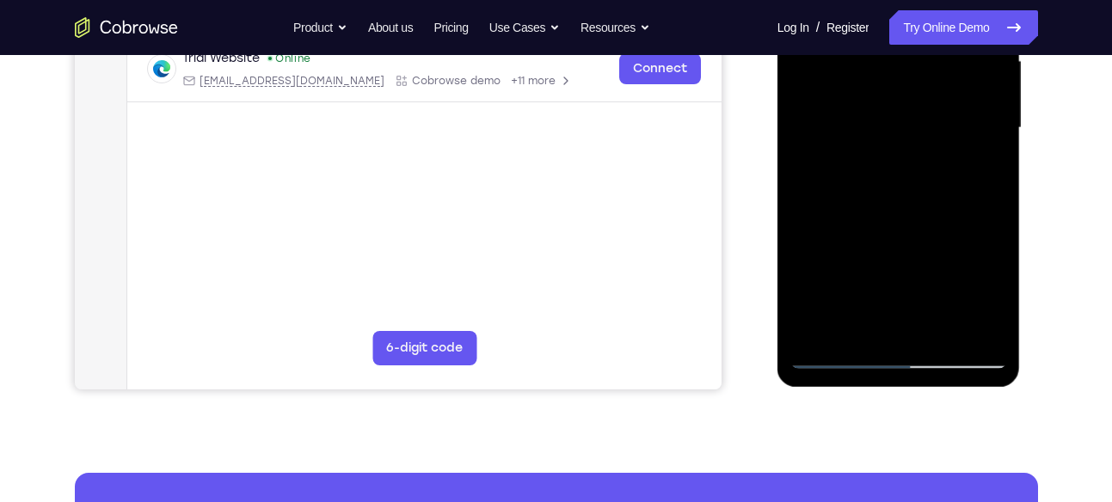
scroll to position [430, 0]
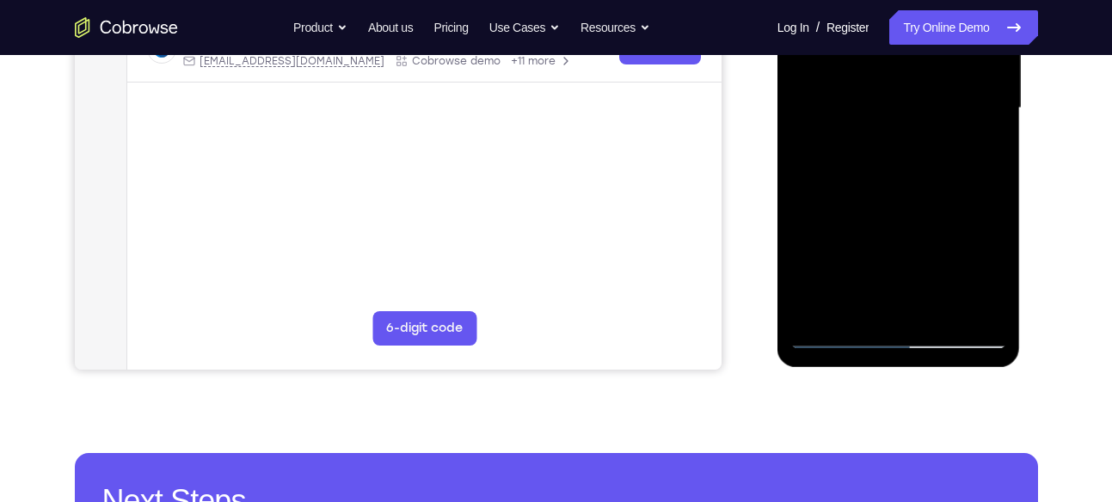
drag, startPoint x: 949, startPoint y: 265, endPoint x: 950, endPoint y: 160, distance: 105.0
click at [950, 160] on div at bounding box center [899, 109] width 217 height 482
drag, startPoint x: 909, startPoint y: 187, endPoint x: 940, endPoint y: 373, distance: 188.3
click at [940, 371] on html "Online web based iOS Simulators and Android Emulators. Run iPhone, iPad, Mobile…" at bounding box center [900, 113] width 245 height 516
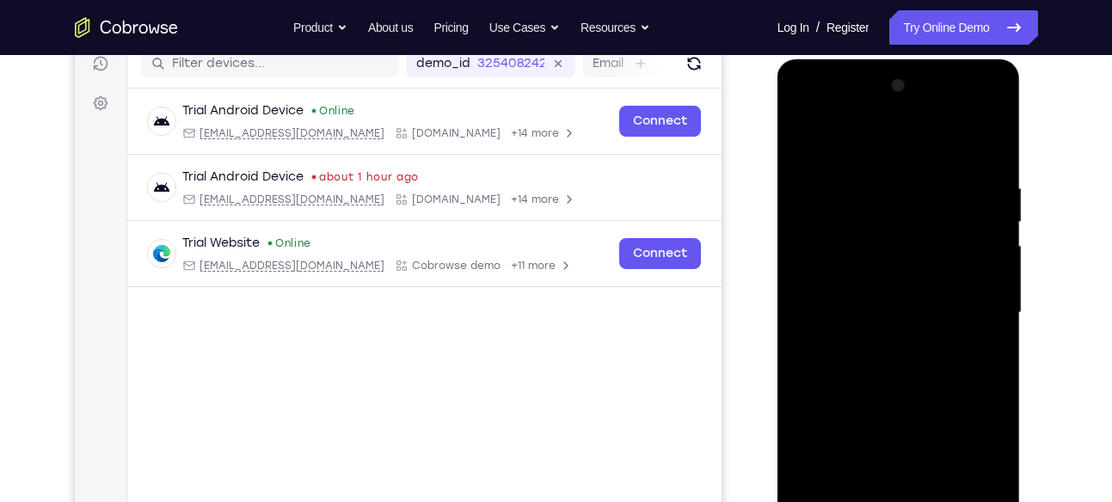
scroll to position [224, 0]
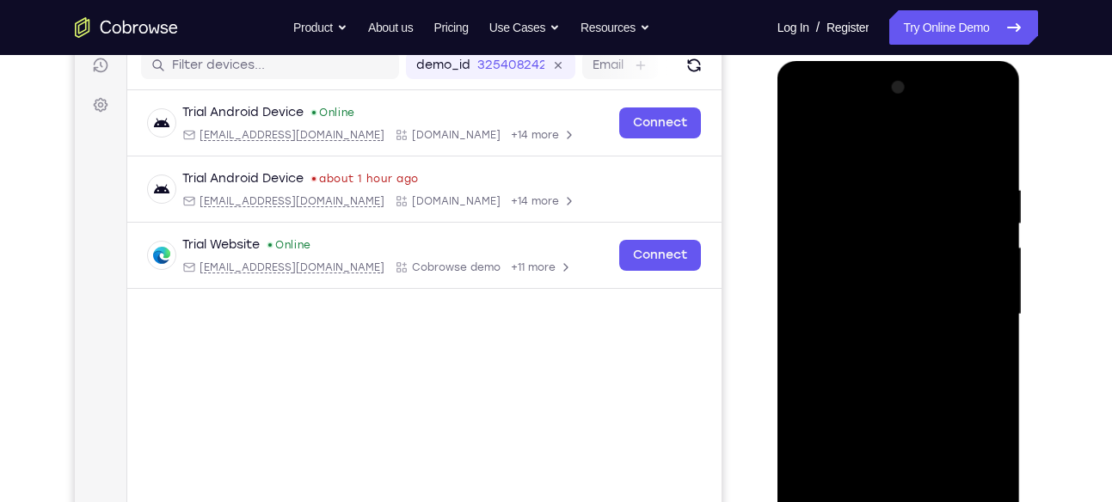
click at [810, 137] on div at bounding box center [899, 315] width 217 height 482
click at [970, 138] on div at bounding box center [899, 315] width 217 height 482
click at [869, 193] on div at bounding box center [899, 315] width 217 height 482
drag, startPoint x: 963, startPoint y: 301, endPoint x: 949, endPoint y: 73, distance: 228.4
click at [949, 74] on div at bounding box center [899, 315] width 217 height 482
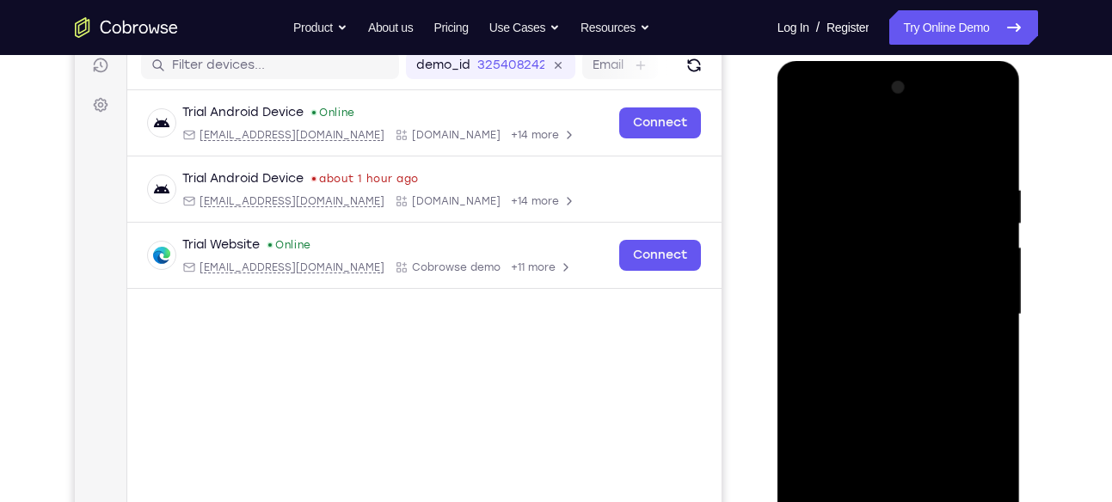
drag, startPoint x: 954, startPoint y: 295, endPoint x: 957, endPoint y: 73, distance: 222.0
click at [957, 74] on div at bounding box center [899, 315] width 217 height 482
drag, startPoint x: 943, startPoint y: 334, endPoint x: 958, endPoint y: 73, distance: 261.1
click at [958, 74] on div at bounding box center [899, 315] width 217 height 482
drag, startPoint x: 951, startPoint y: 299, endPoint x: 945, endPoint y: 144, distance: 155.0
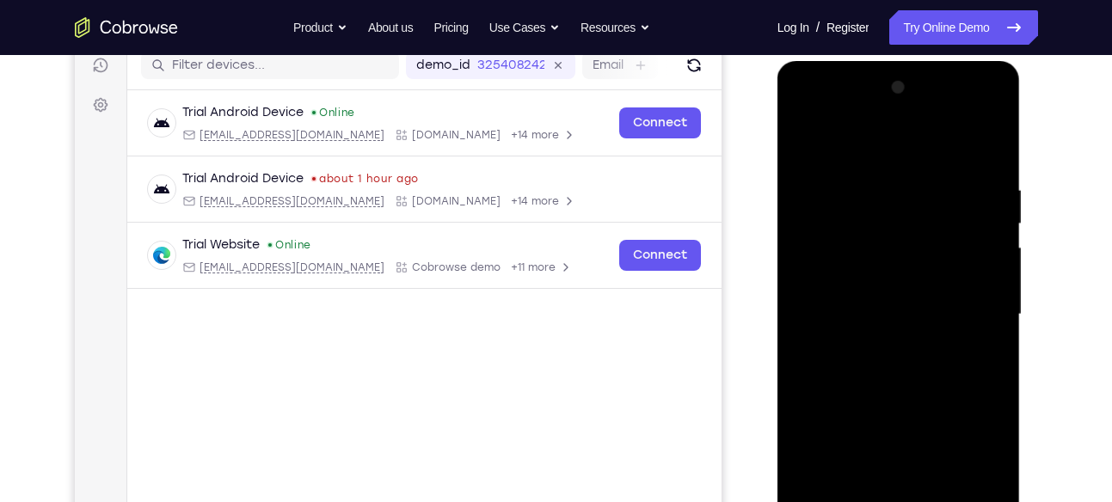
click at [945, 144] on div at bounding box center [899, 315] width 217 height 482
drag, startPoint x: 962, startPoint y: 263, endPoint x: 939, endPoint y: 73, distance: 191.6
click at [939, 74] on div at bounding box center [899, 315] width 217 height 482
click at [797, 136] on div at bounding box center [899, 315] width 217 height 482
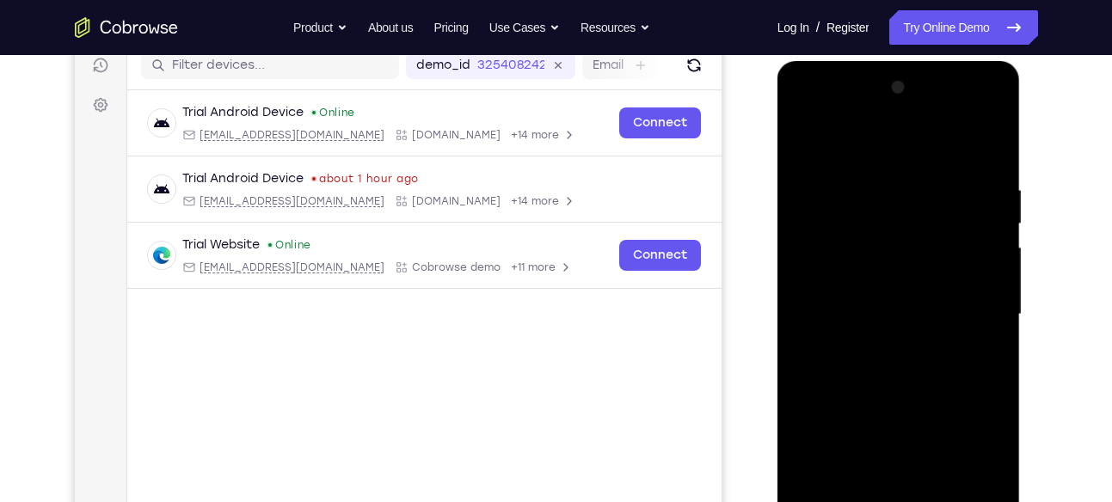
click at [995, 113] on div at bounding box center [899, 315] width 217 height 482
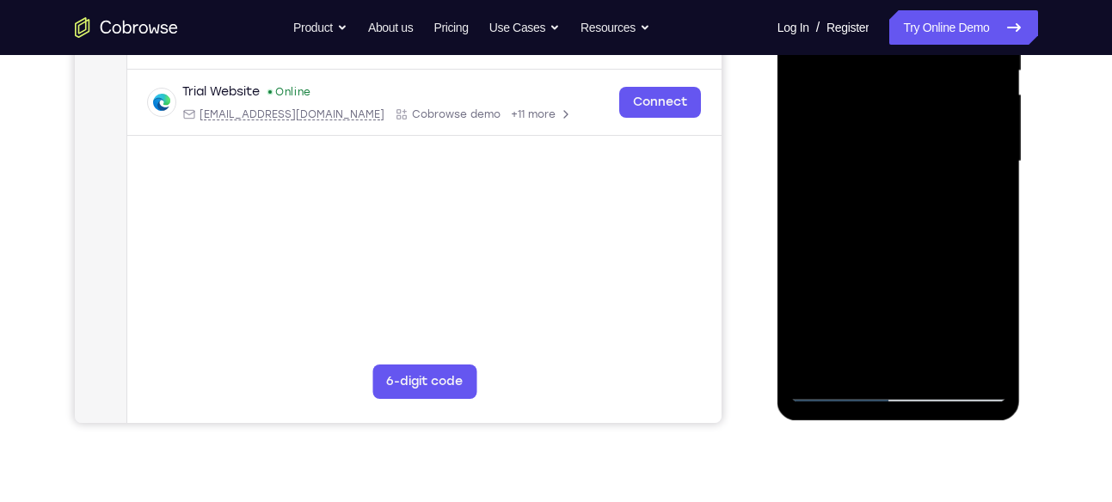
scroll to position [379, 0]
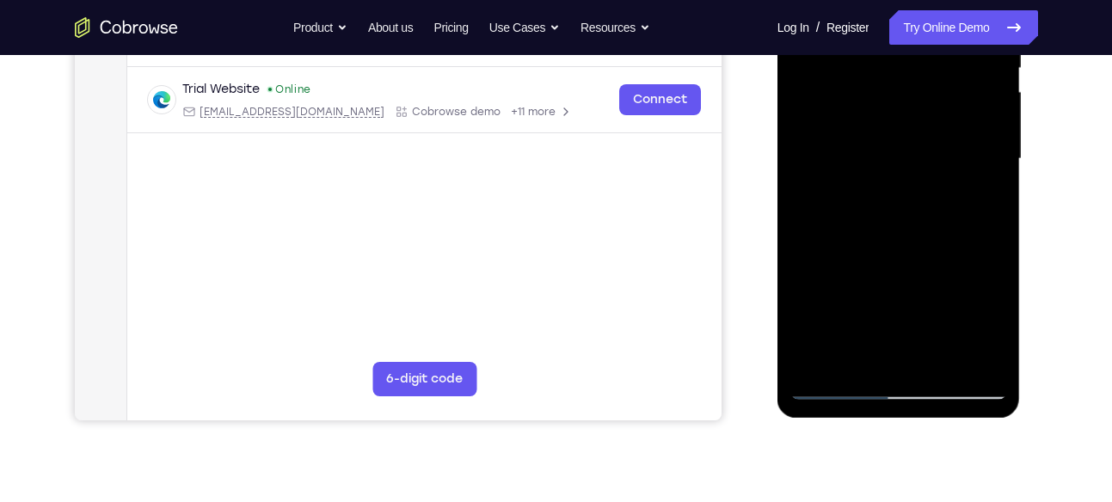
click at [919, 275] on div at bounding box center [899, 159] width 217 height 482
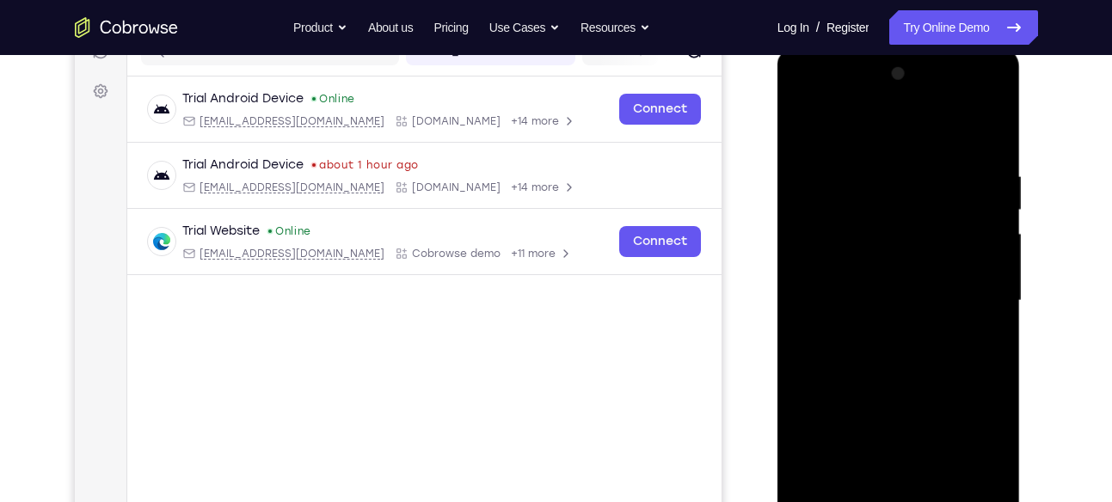
scroll to position [209, 0]
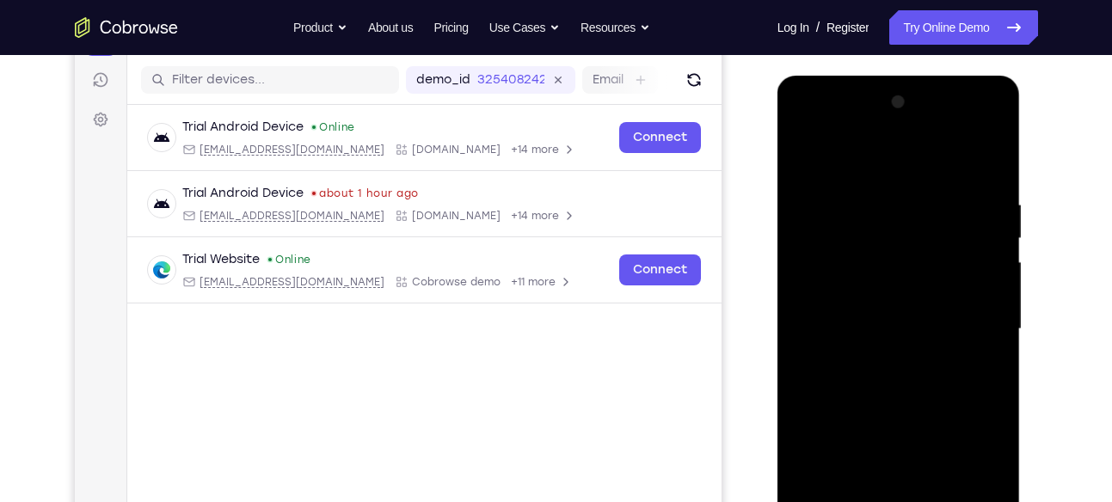
click at [909, 187] on div at bounding box center [899, 330] width 217 height 482
drag, startPoint x: 899, startPoint y: 168, endPoint x: 901, endPoint y: 300, distance: 132.5
click at [901, 300] on div at bounding box center [899, 330] width 217 height 482
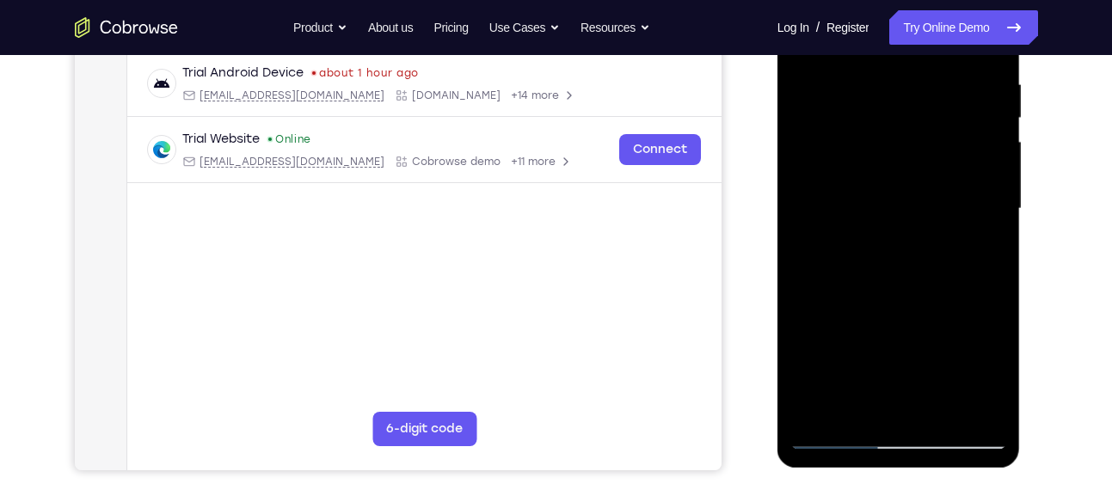
click at [923, 237] on div at bounding box center [899, 209] width 217 height 482
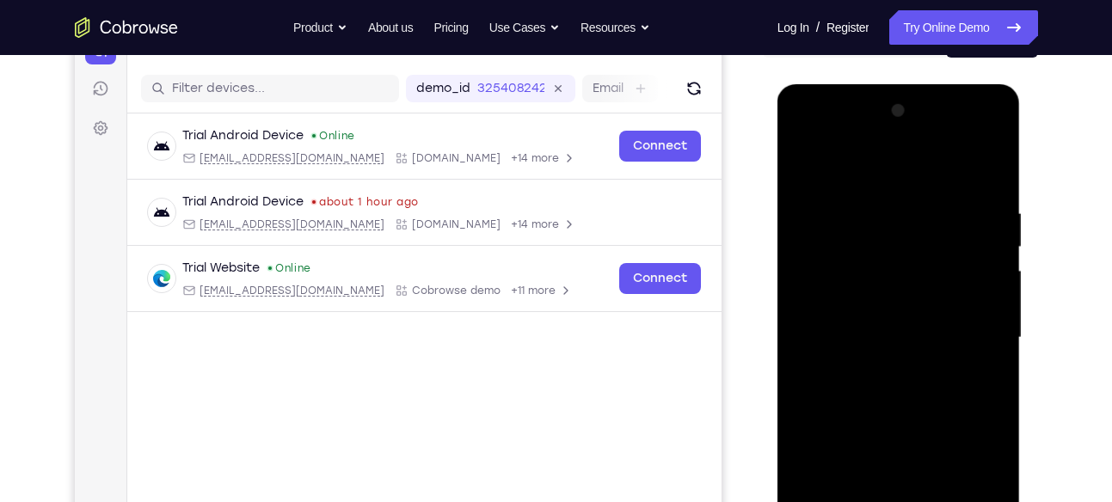
scroll to position [197, 0]
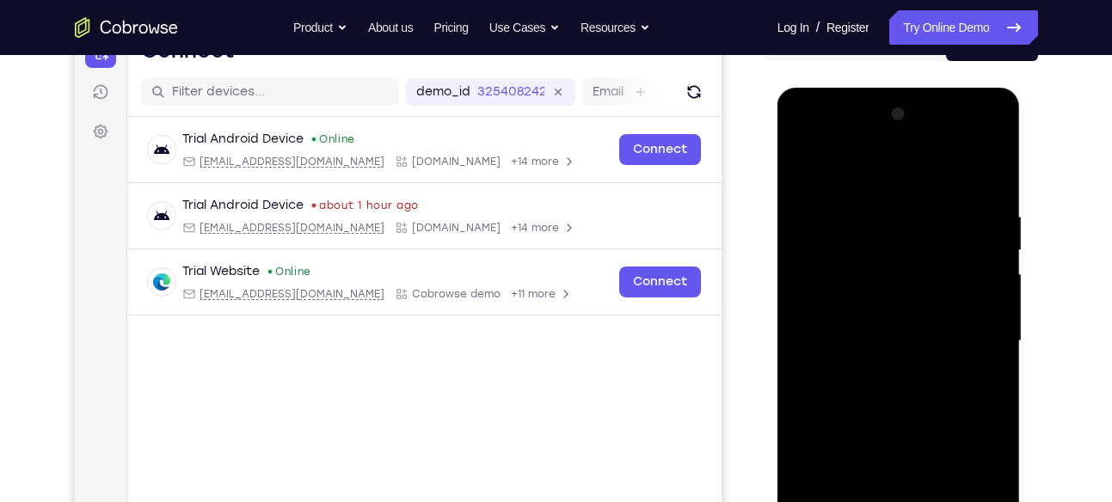
drag, startPoint x: 898, startPoint y: 188, endPoint x: 876, endPoint y: 379, distance: 193.2
click at [876, 379] on div at bounding box center [899, 342] width 217 height 482
drag, startPoint x: 891, startPoint y: 226, endPoint x: 935, endPoint y: 379, distance: 159.3
click at [935, 379] on div at bounding box center [899, 342] width 217 height 482
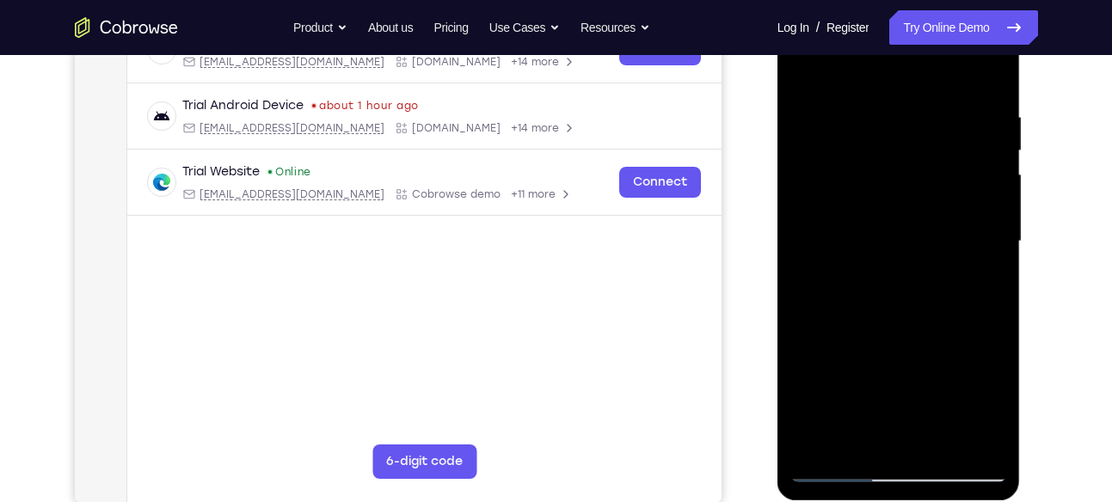
scroll to position [225, 0]
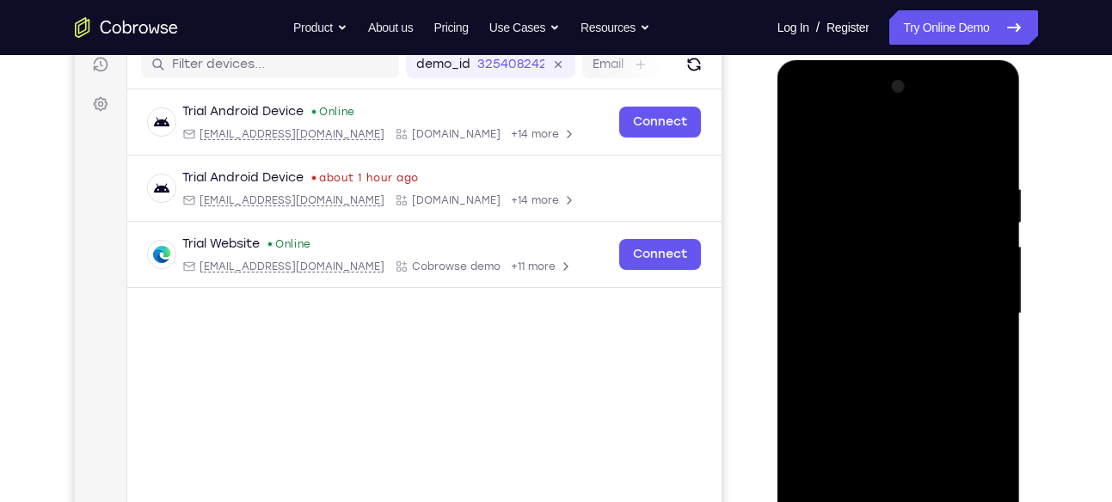
drag, startPoint x: 891, startPoint y: 144, endPoint x: 931, endPoint y: 379, distance: 239.0
click at [931, 379] on div at bounding box center [899, 314] width 217 height 482
click at [980, 133] on div at bounding box center [899, 314] width 217 height 482
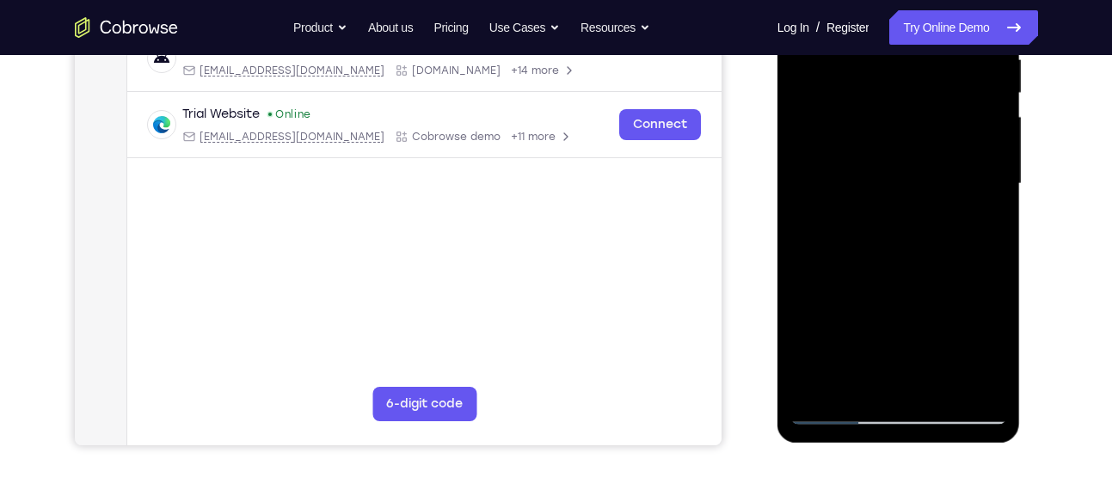
scroll to position [354, 0]
drag, startPoint x: 933, startPoint y: 260, endPoint x: 944, endPoint y: 138, distance: 122.7
click at [944, 138] on div at bounding box center [899, 185] width 217 height 482
drag, startPoint x: 942, startPoint y: 253, endPoint x: 953, endPoint y: 131, distance: 122.7
click at [953, 131] on div at bounding box center [899, 185] width 217 height 482
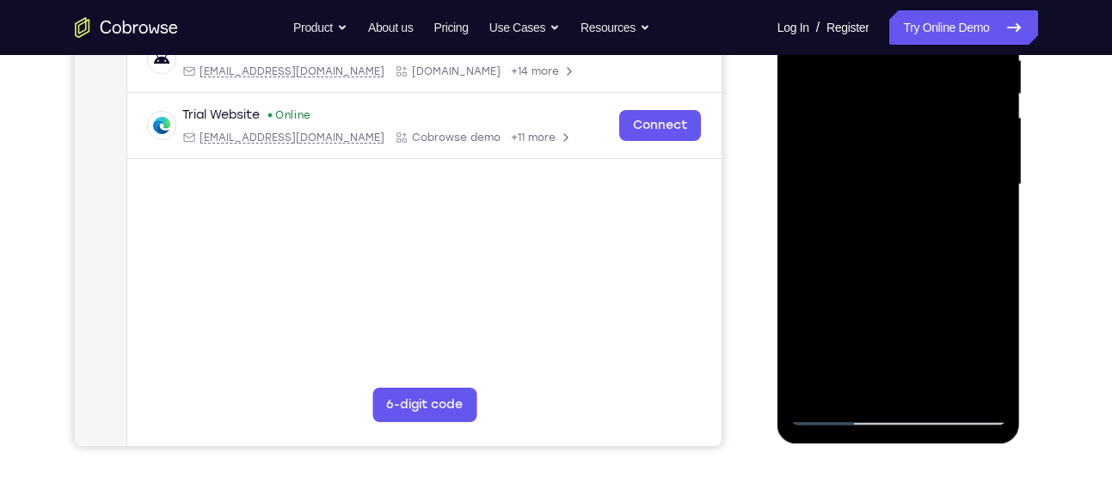
drag, startPoint x: 943, startPoint y: 199, endPoint x: 926, endPoint y: 312, distance: 114.9
click at [926, 312] on div at bounding box center [899, 185] width 217 height 482
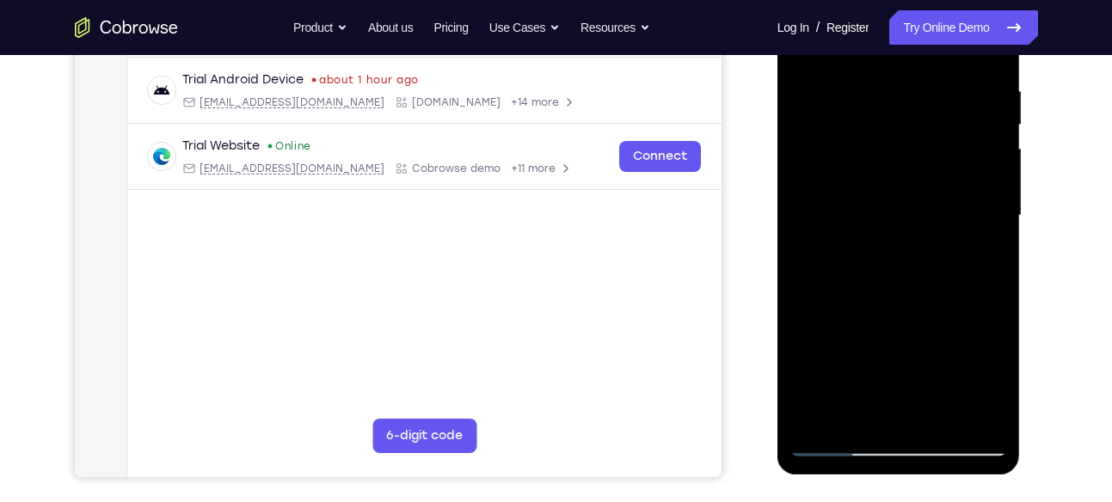
scroll to position [272, 0]
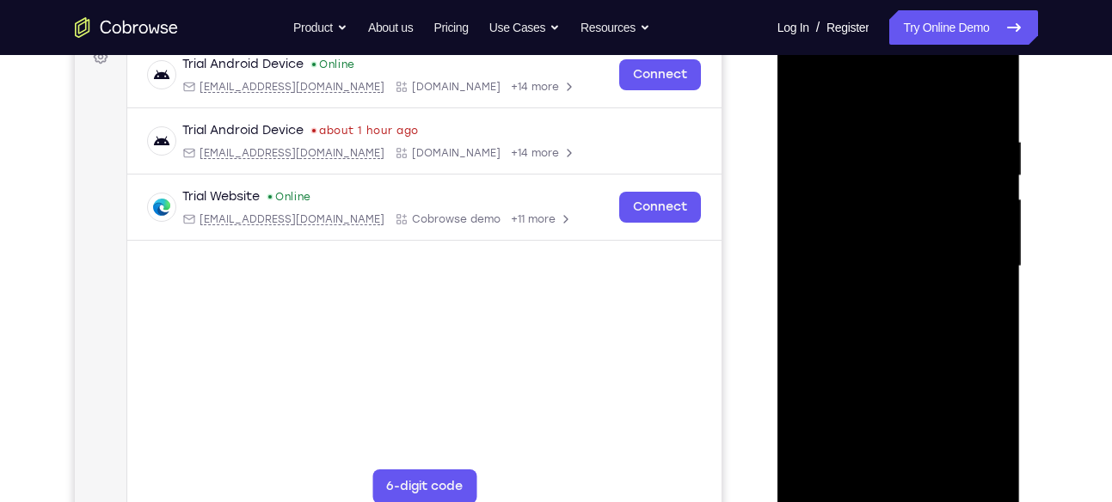
click at [913, 138] on div at bounding box center [899, 267] width 217 height 482
click at [887, 194] on div at bounding box center [899, 267] width 217 height 482
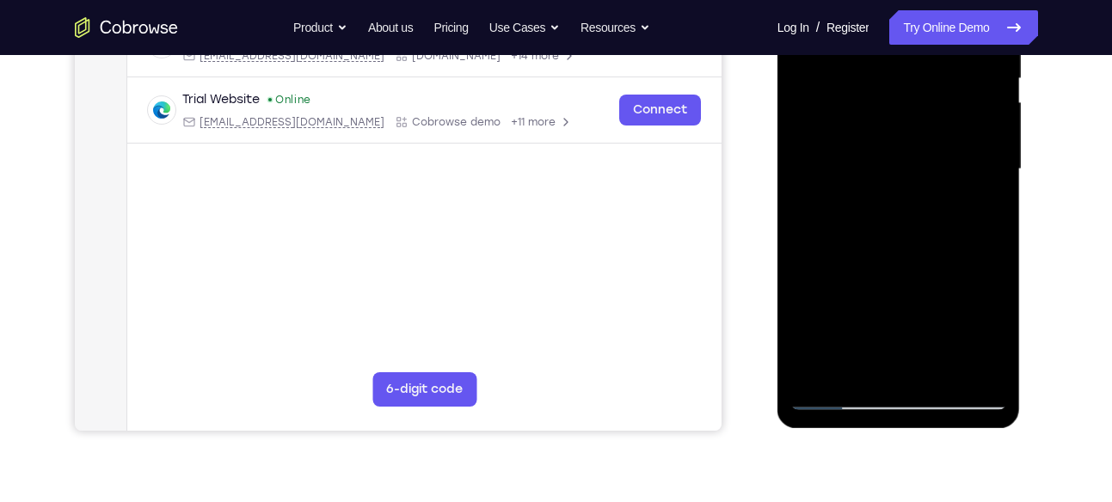
scroll to position [378, 0]
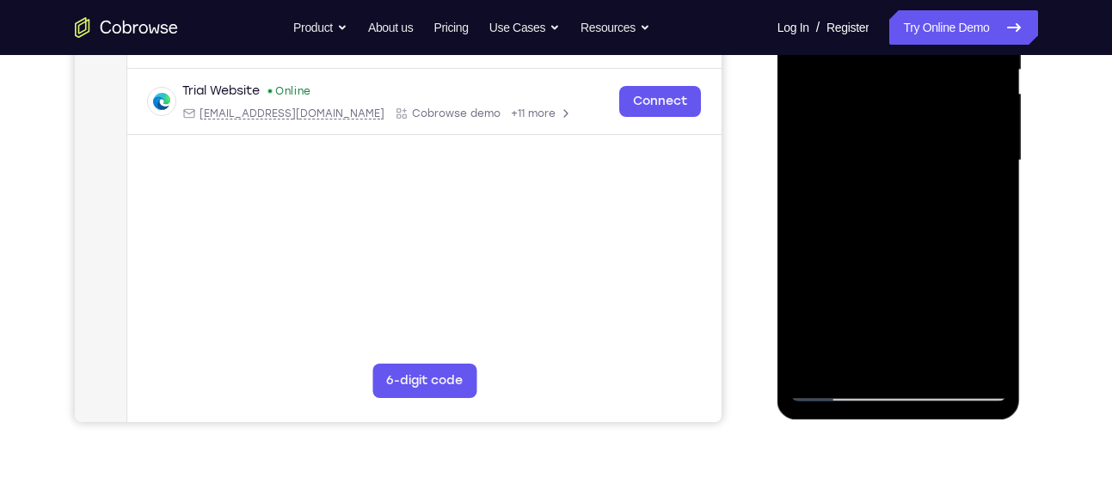
click at [961, 211] on div at bounding box center [899, 161] width 217 height 482
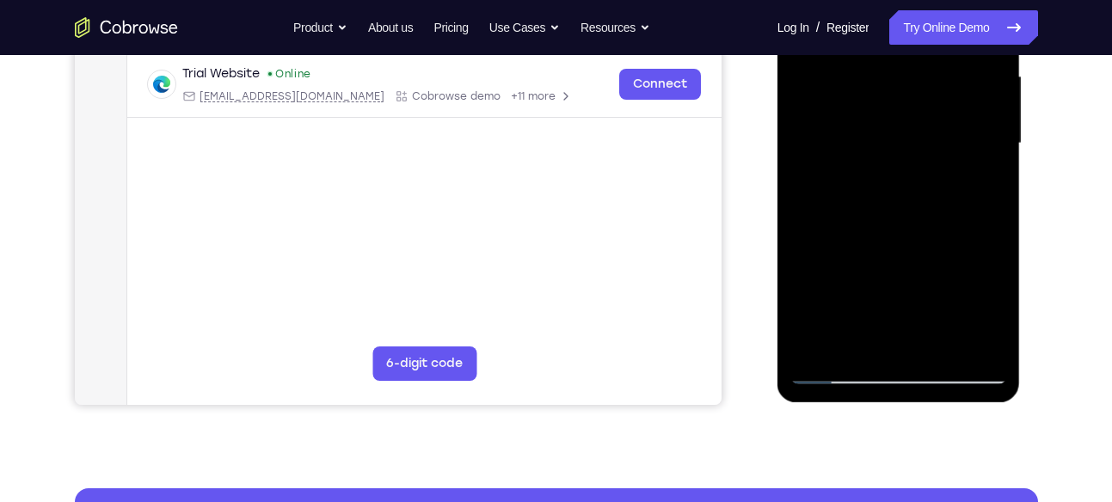
scroll to position [387, 0]
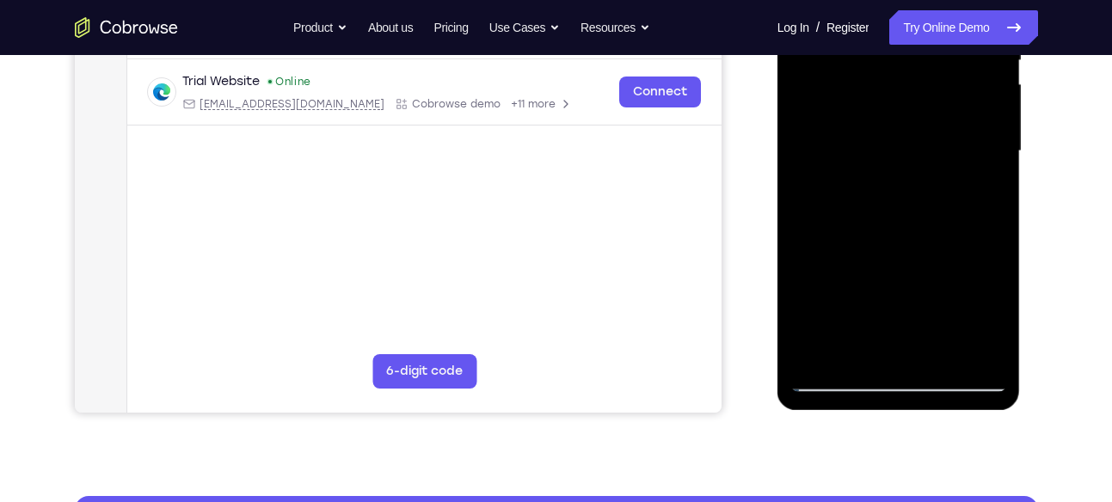
click at [961, 198] on div at bounding box center [899, 152] width 217 height 482
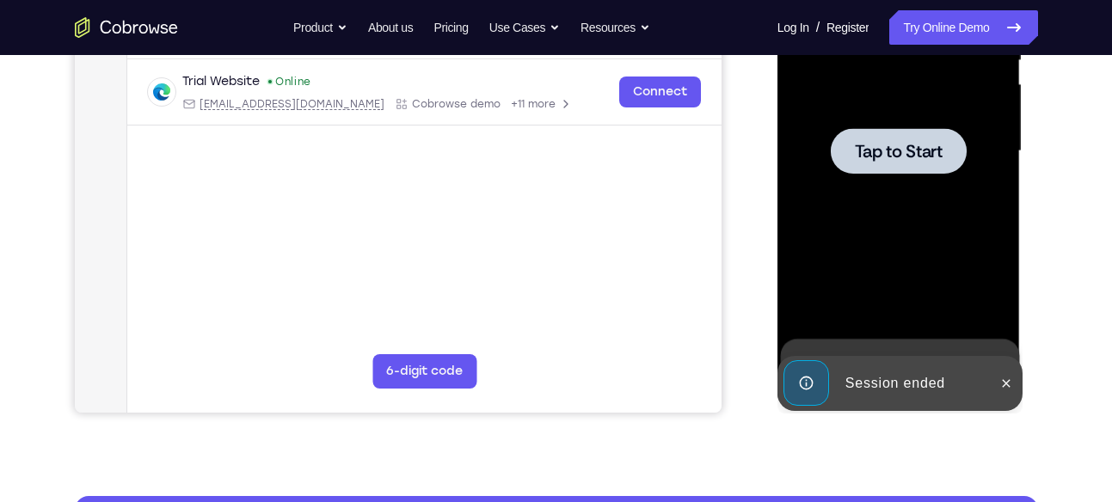
click at [903, 151] on span "Tap to Start" at bounding box center [899, 151] width 88 height 17
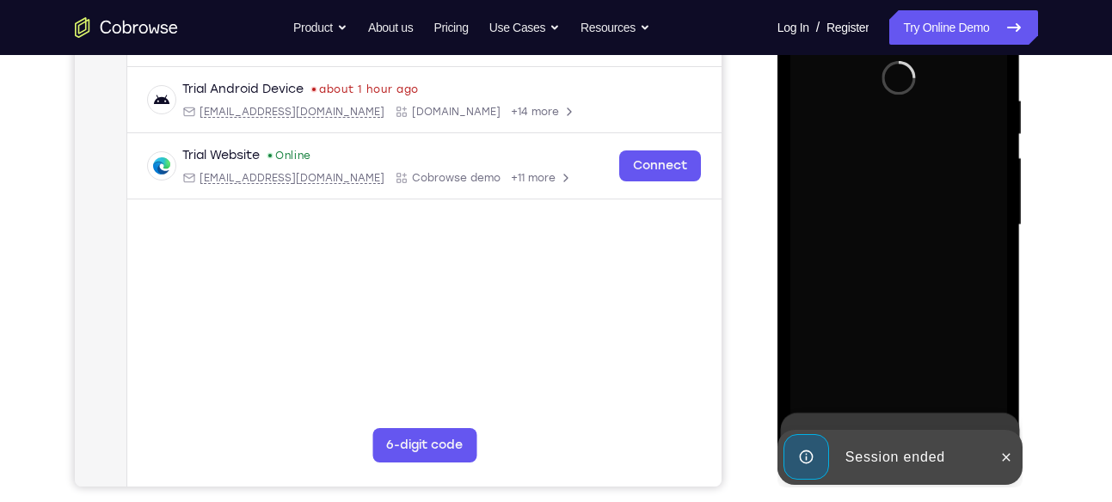
scroll to position [312, 0]
